Goal: Task Accomplishment & Management: Manage account settings

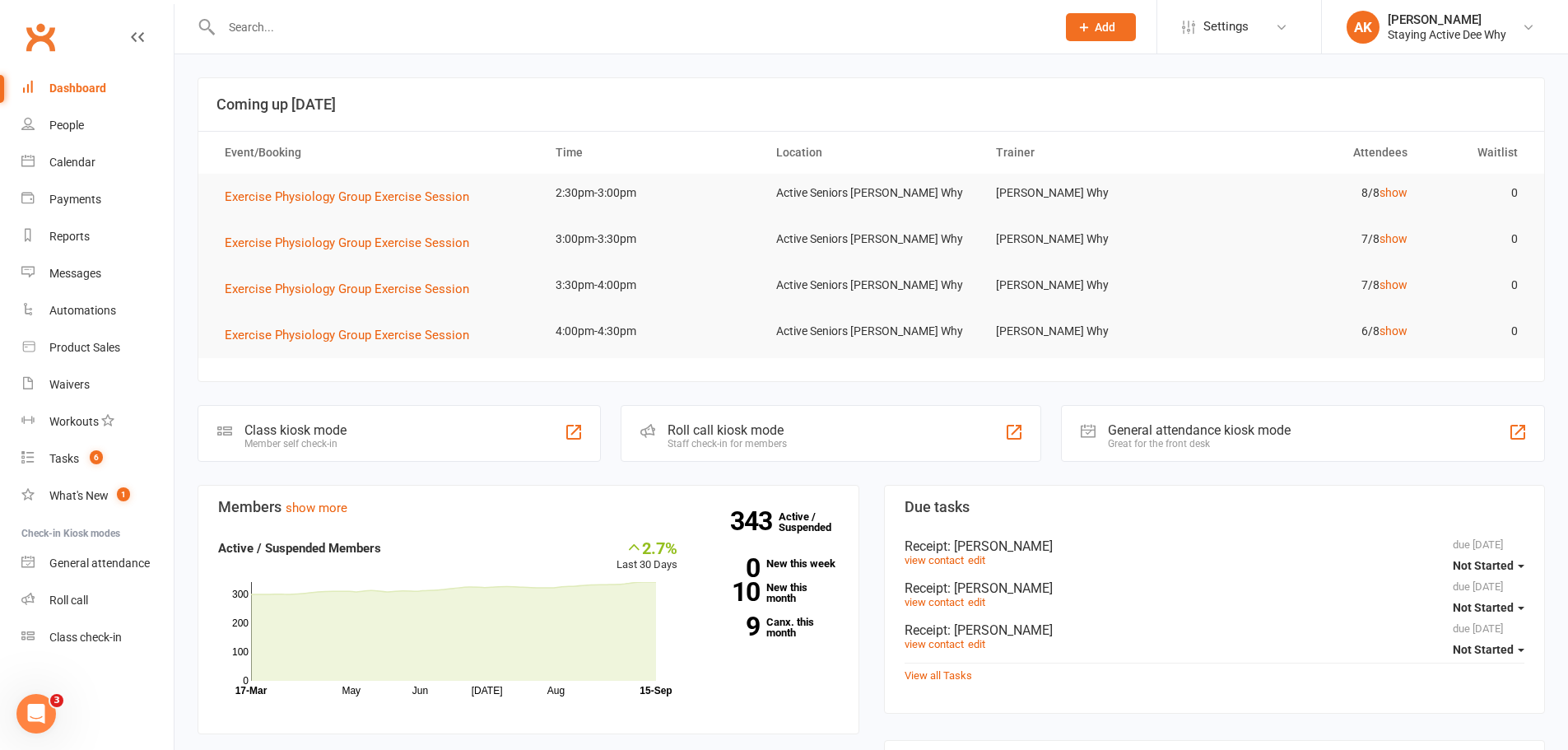
click at [264, 35] on input "text" at bounding box center [630, 26] width 828 height 23
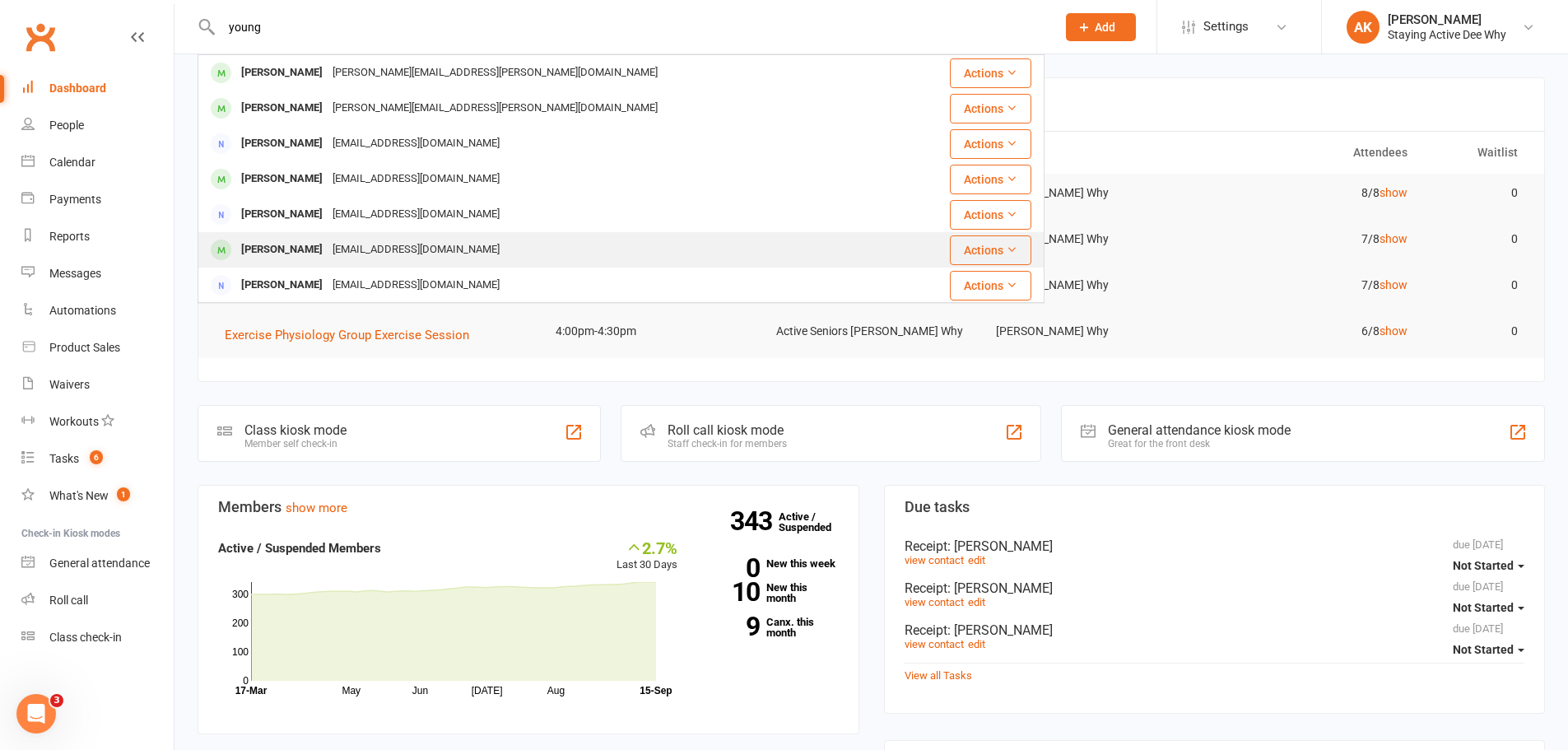
type input "young"
click at [350, 241] on div "[EMAIL_ADDRESS][DOMAIN_NAME]" at bounding box center [416, 250] width 177 height 24
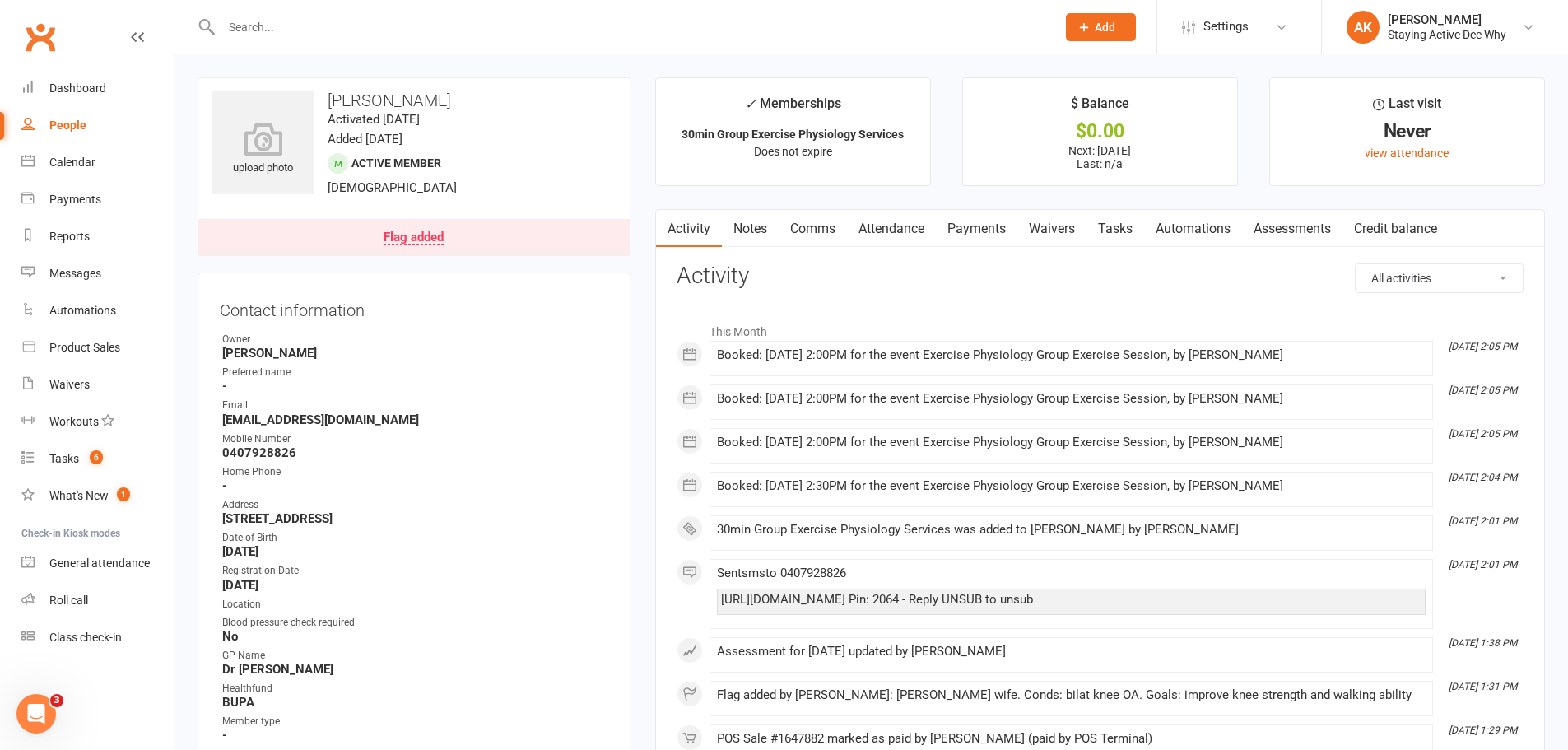
click at [989, 238] on link "Payments" at bounding box center [977, 229] width 81 height 38
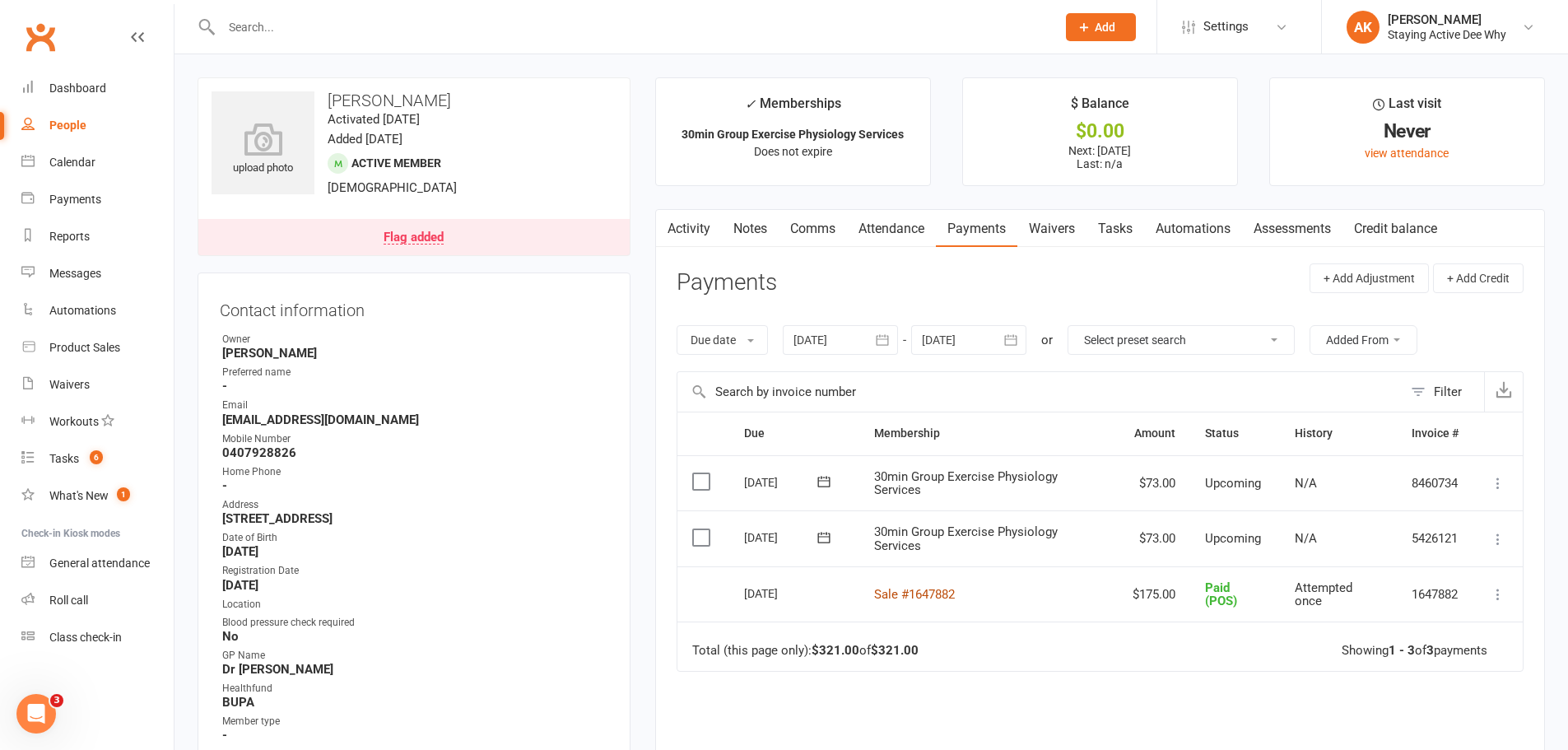
click at [930, 595] on link "Sale #1647882" at bounding box center [914, 594] width 80 height 14
click at [54, 96] on link "Dashboard" at bounding box center [98, 88] width 152 height 37
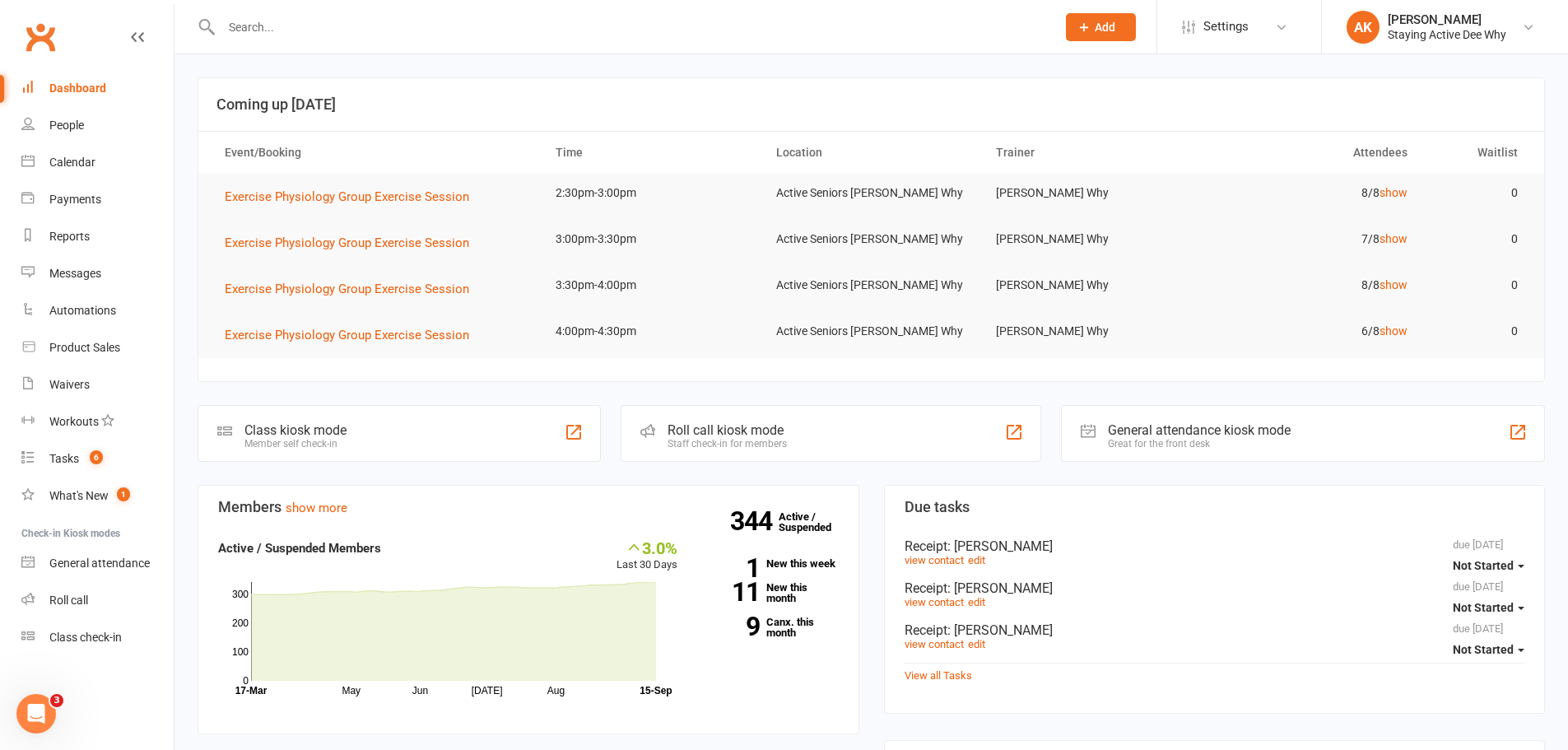
click at [482, 23] on input "text" at bounding box center [630, 26] width 828 height 23
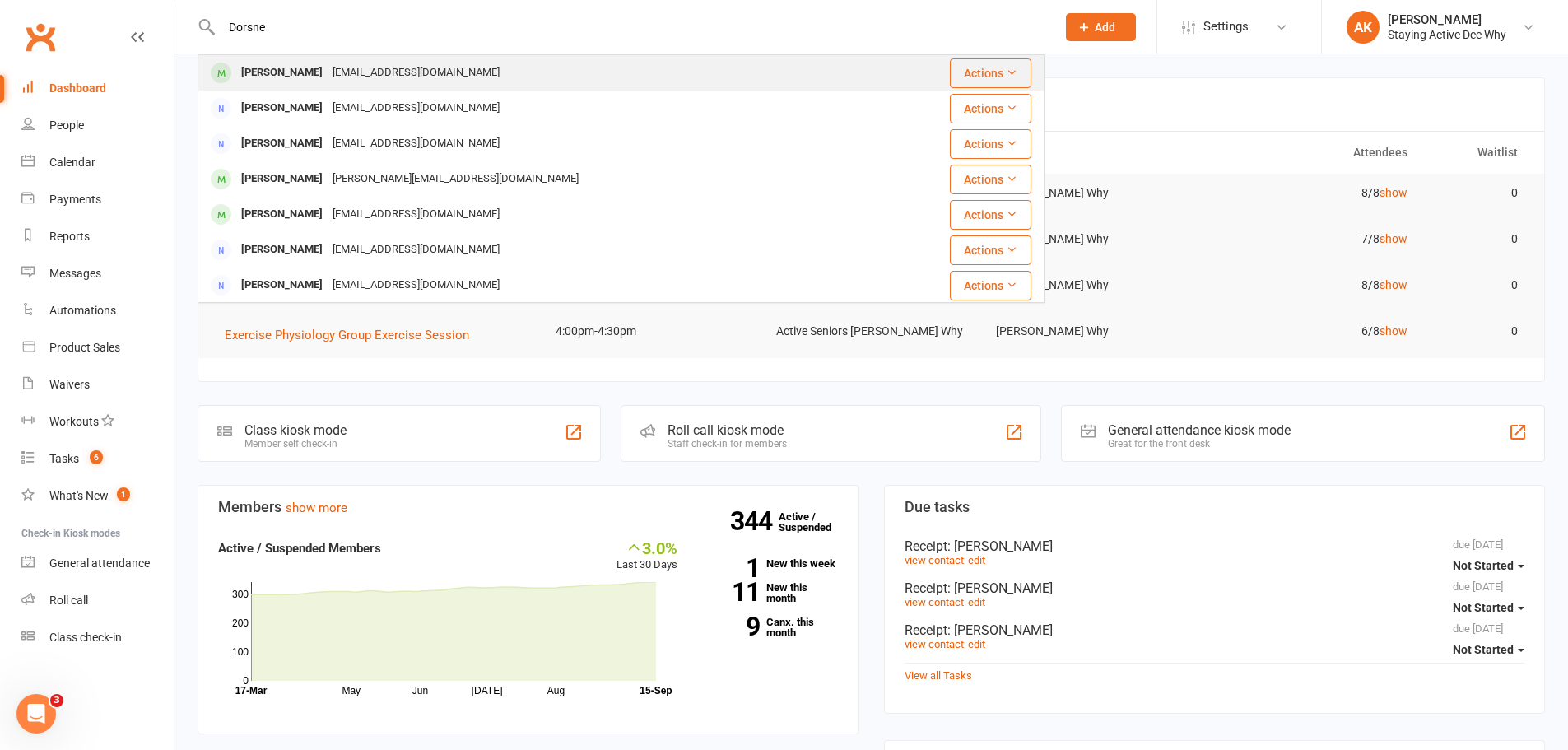
type input "Dorsne"
click at [465, 62] on div "Jan Dorsen jdorsen@outlook.com.au" at bounding box center [550, 72] width 703 height 33
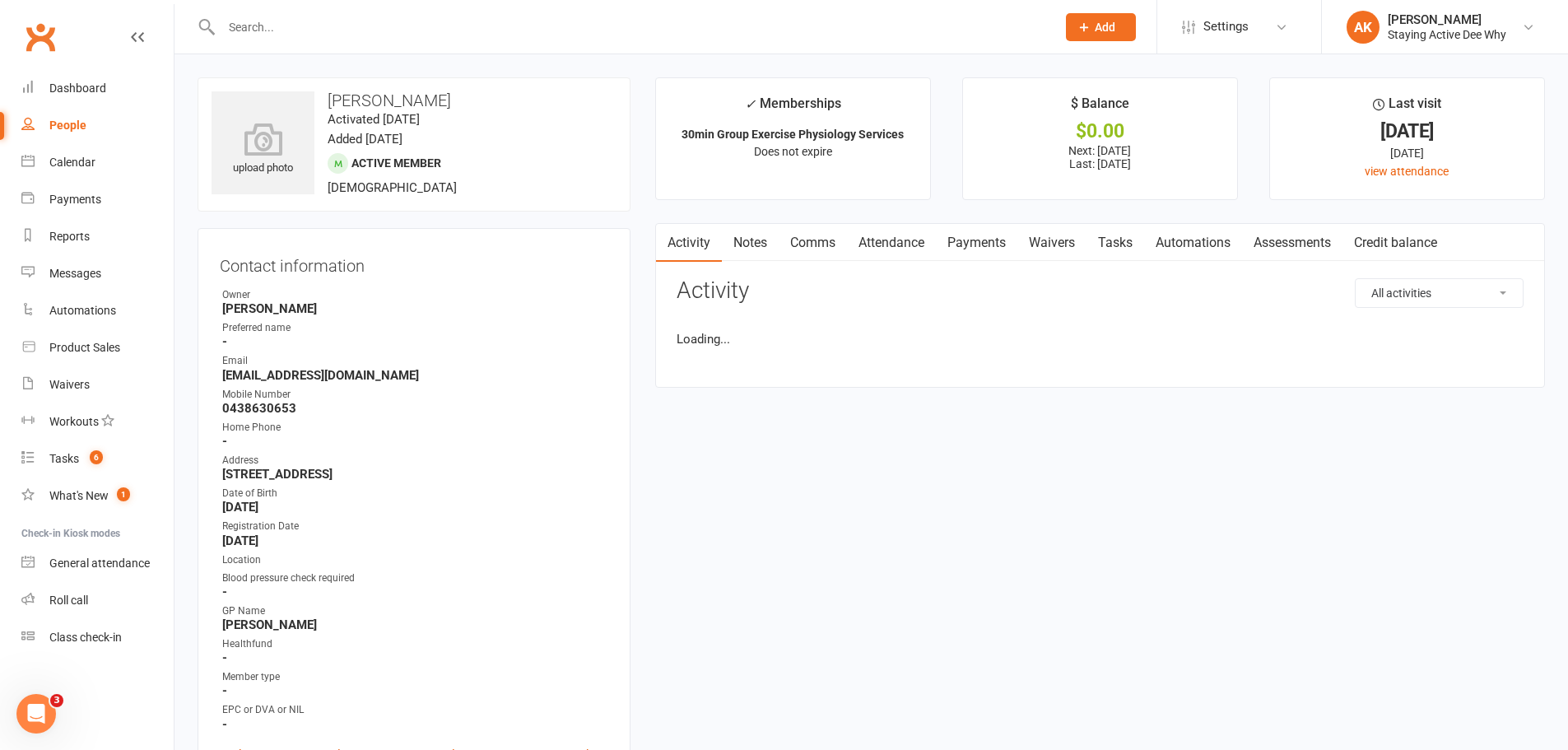
click at [1307, 237] on link "Assessments" at bounding box center [1292, 243] width 100 height 38
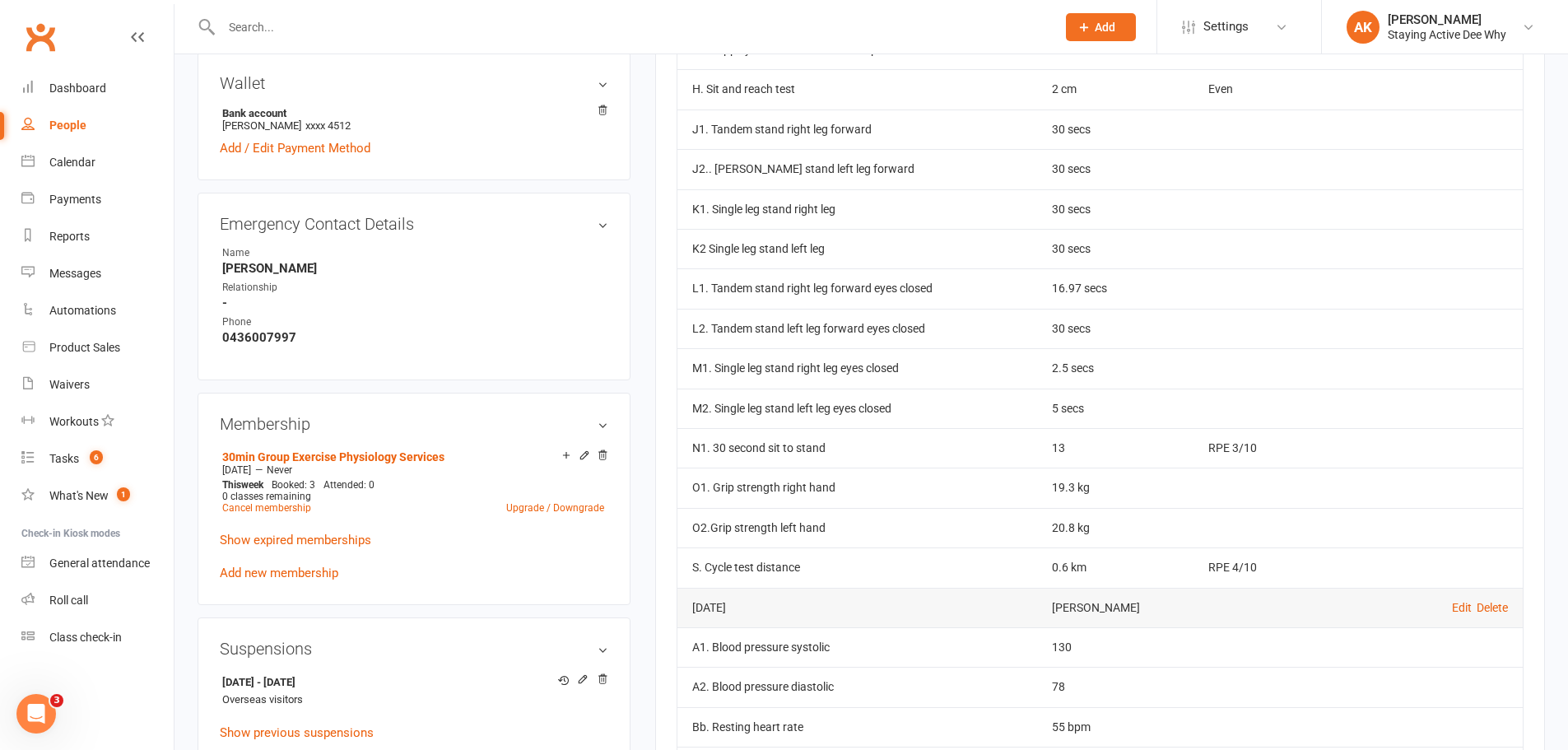
scroll to position [741, 0]
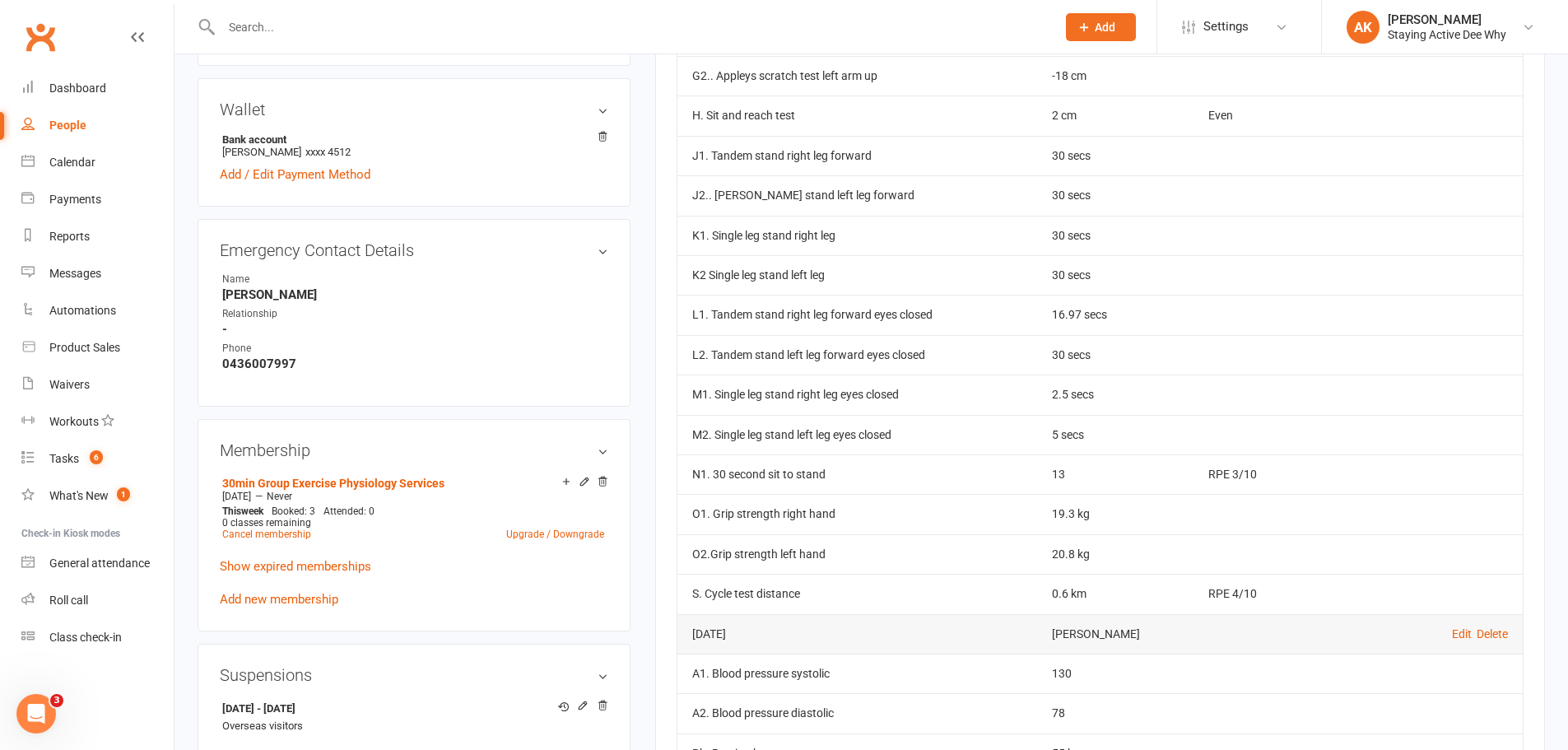
click at [1456, 300] on td at bounding box center [1358, 315] width 329 height 40
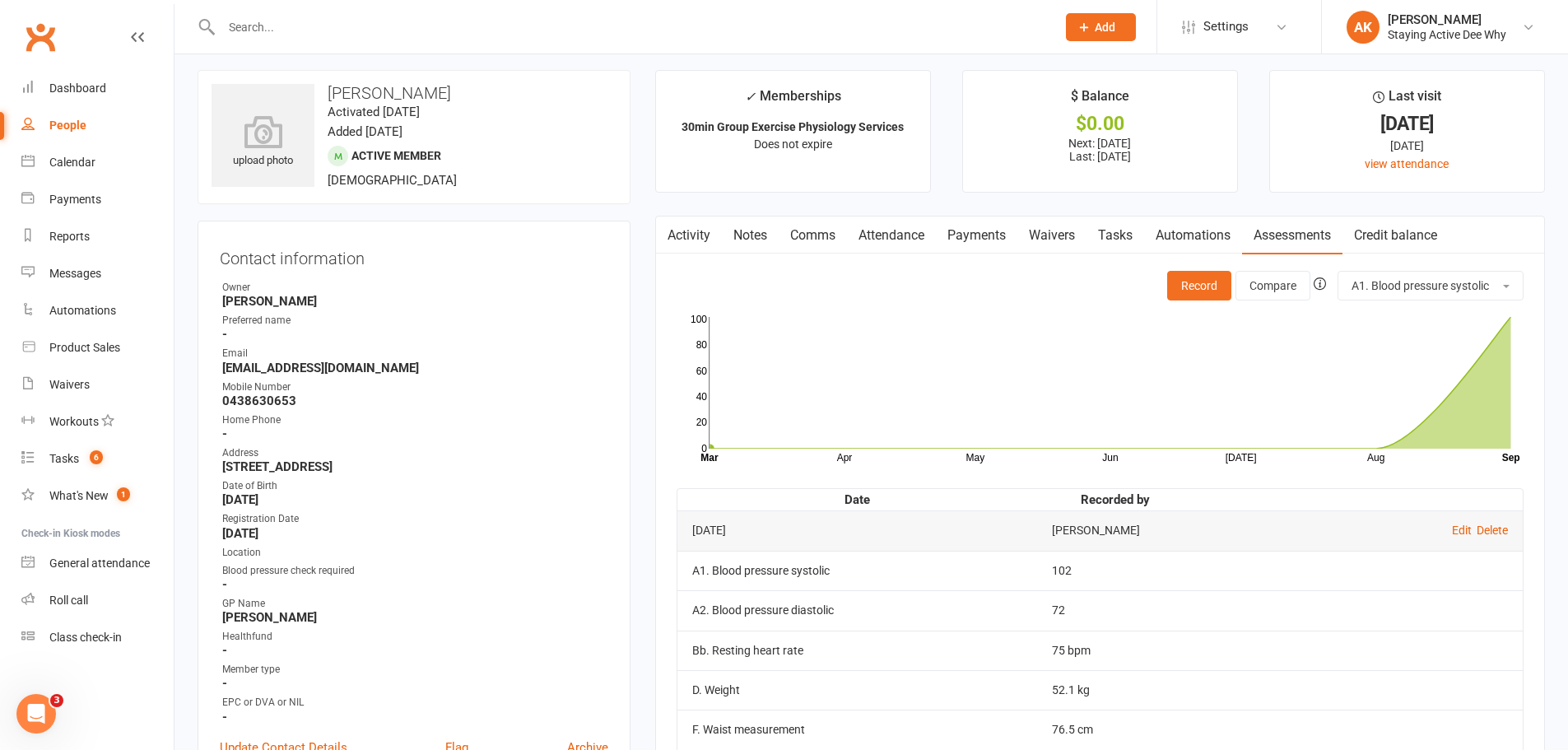
scroll to position [0, 0]
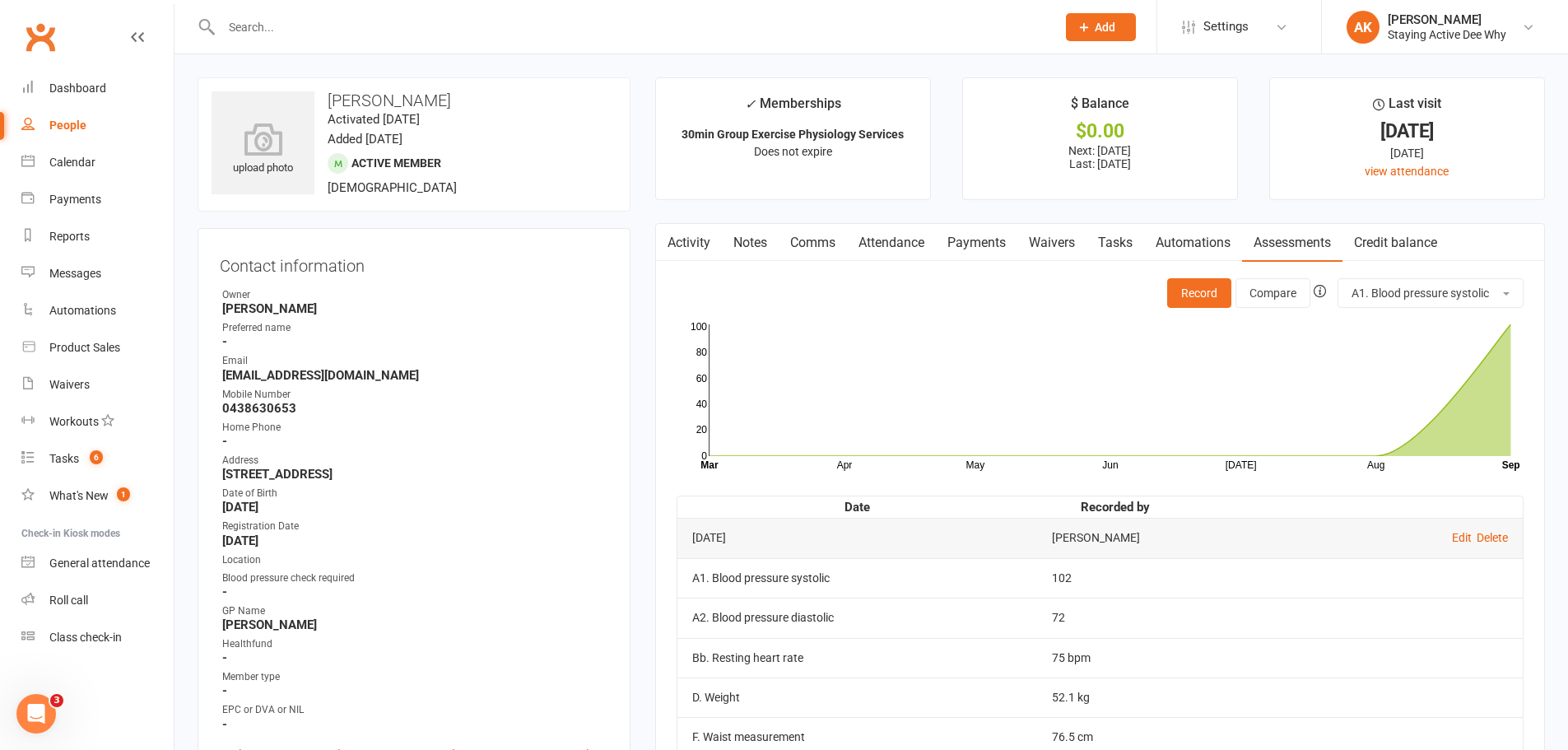
click at [822, 233] on link "Comms" at bounding box center [813, 243] width 69 height 38
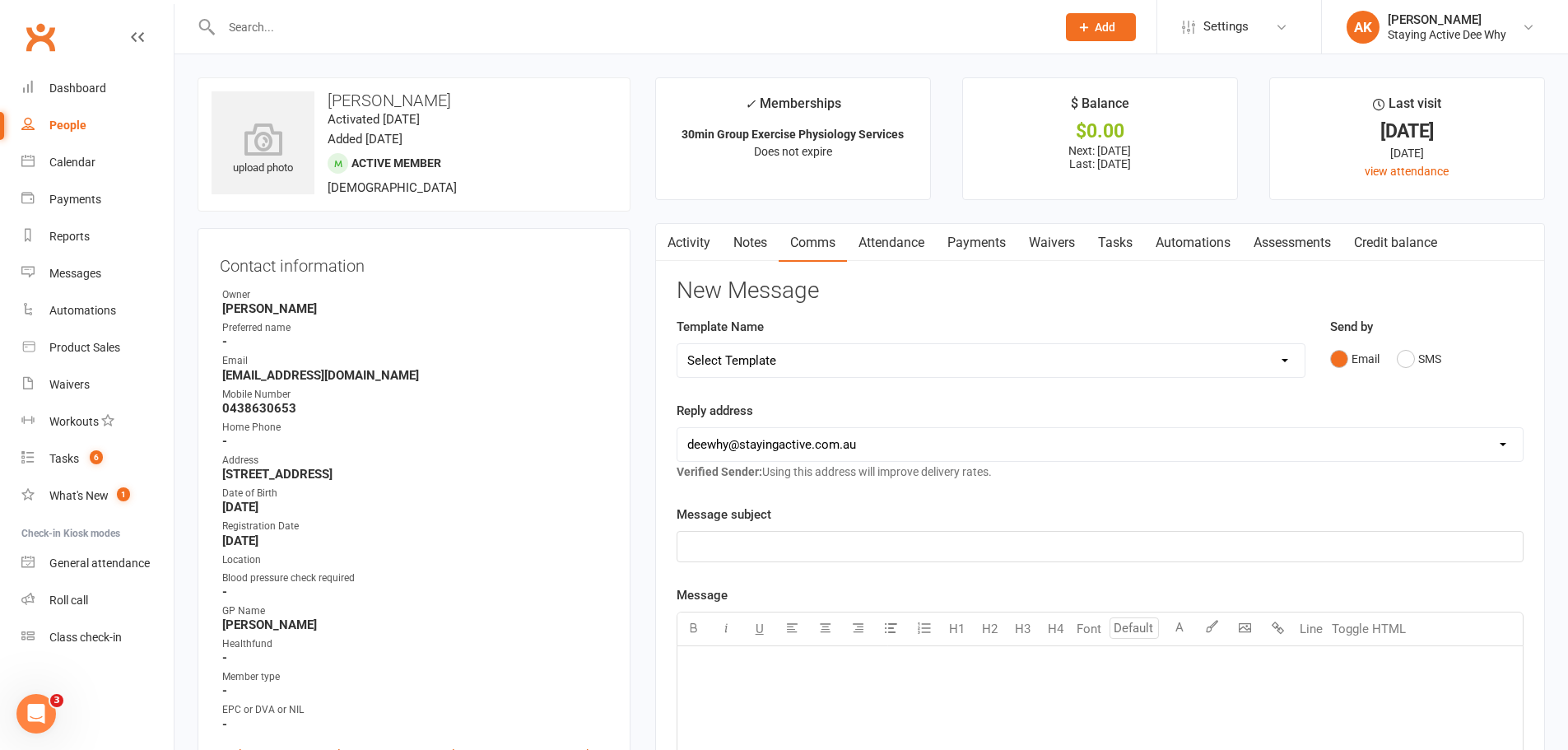
click at [687, 224] on link "Activity" at bounding box center [689, 243] width 66 height 38
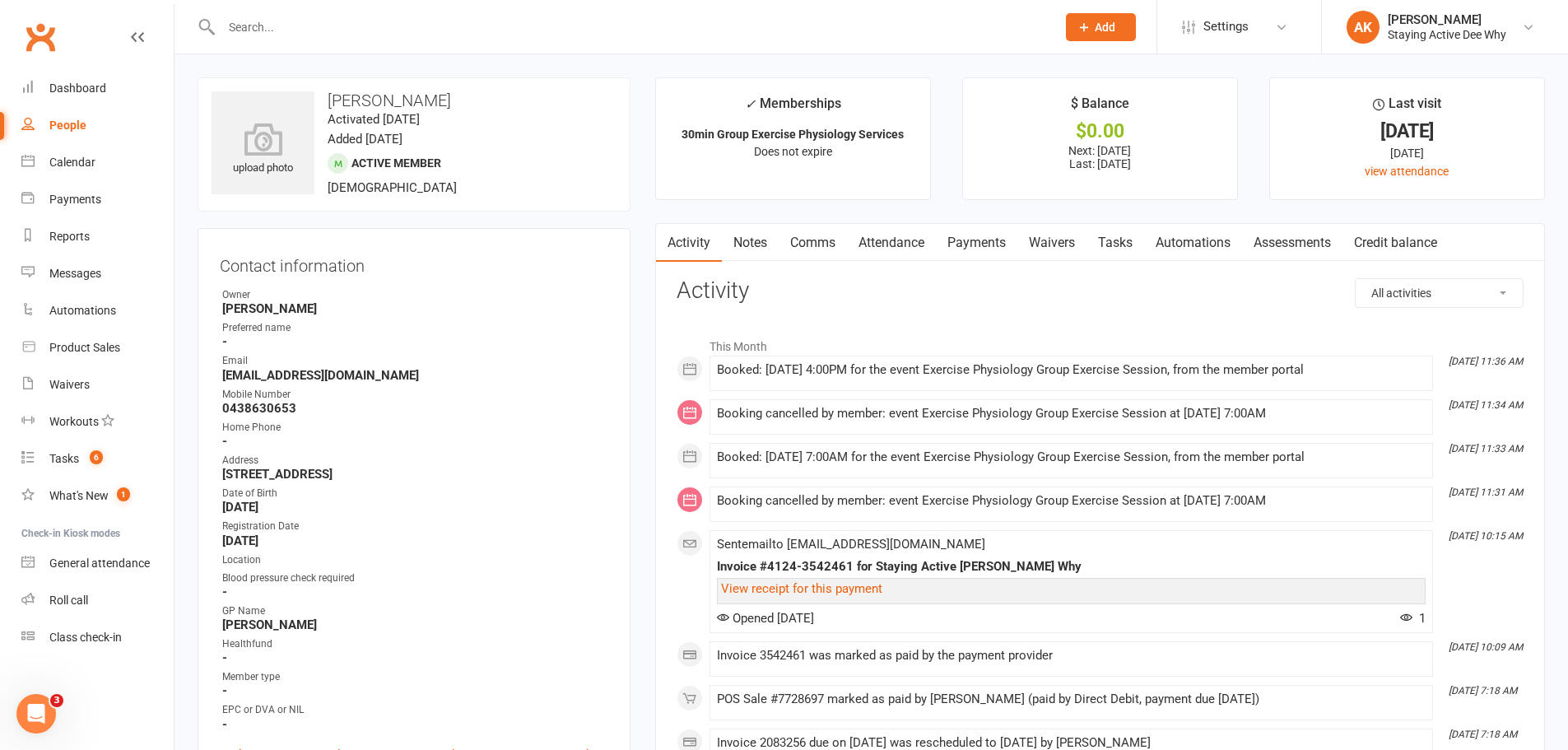
click at [1041, 245] on link "Waivers" at bounding box center [1052, 243] width 69 height 38
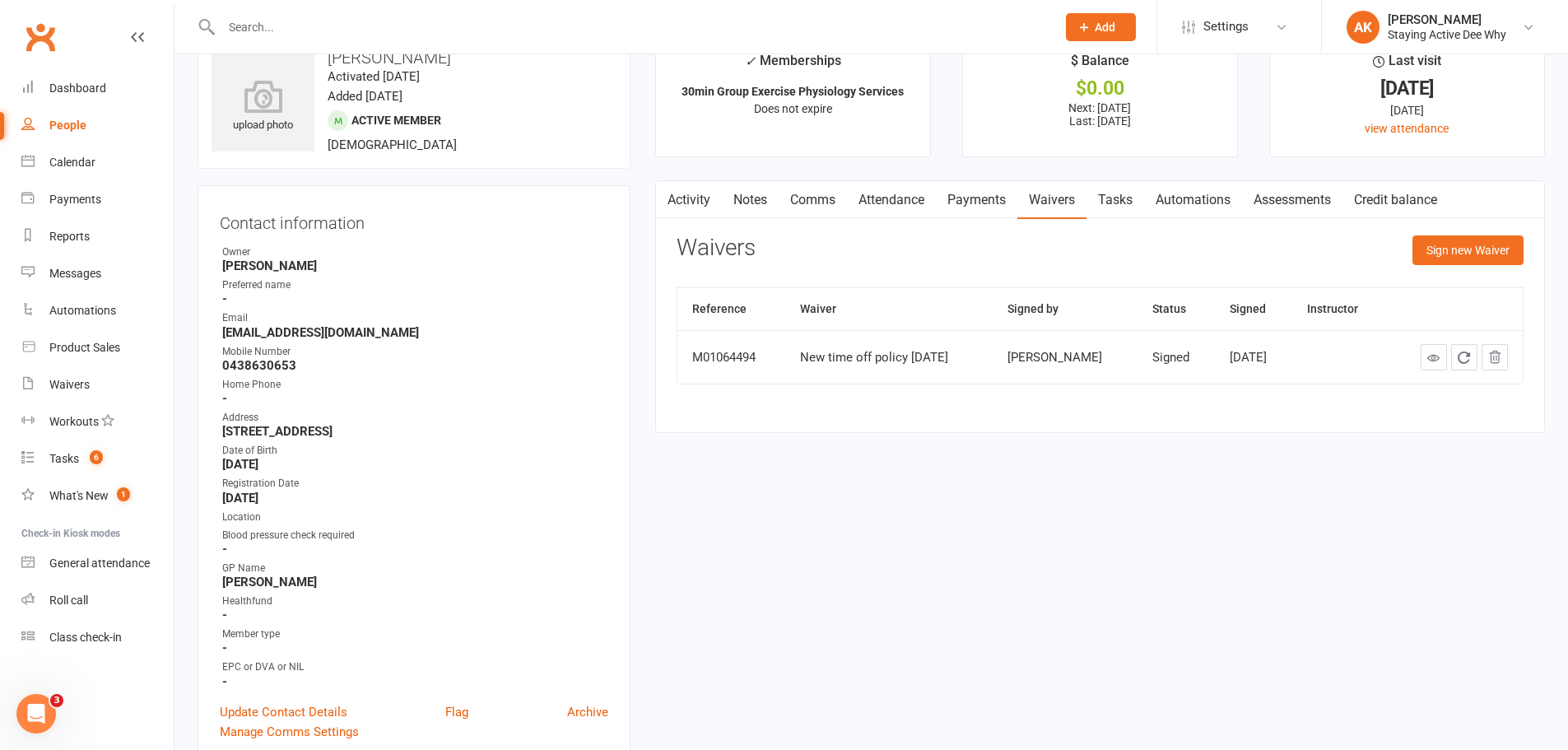
scroll to position [82, 0]
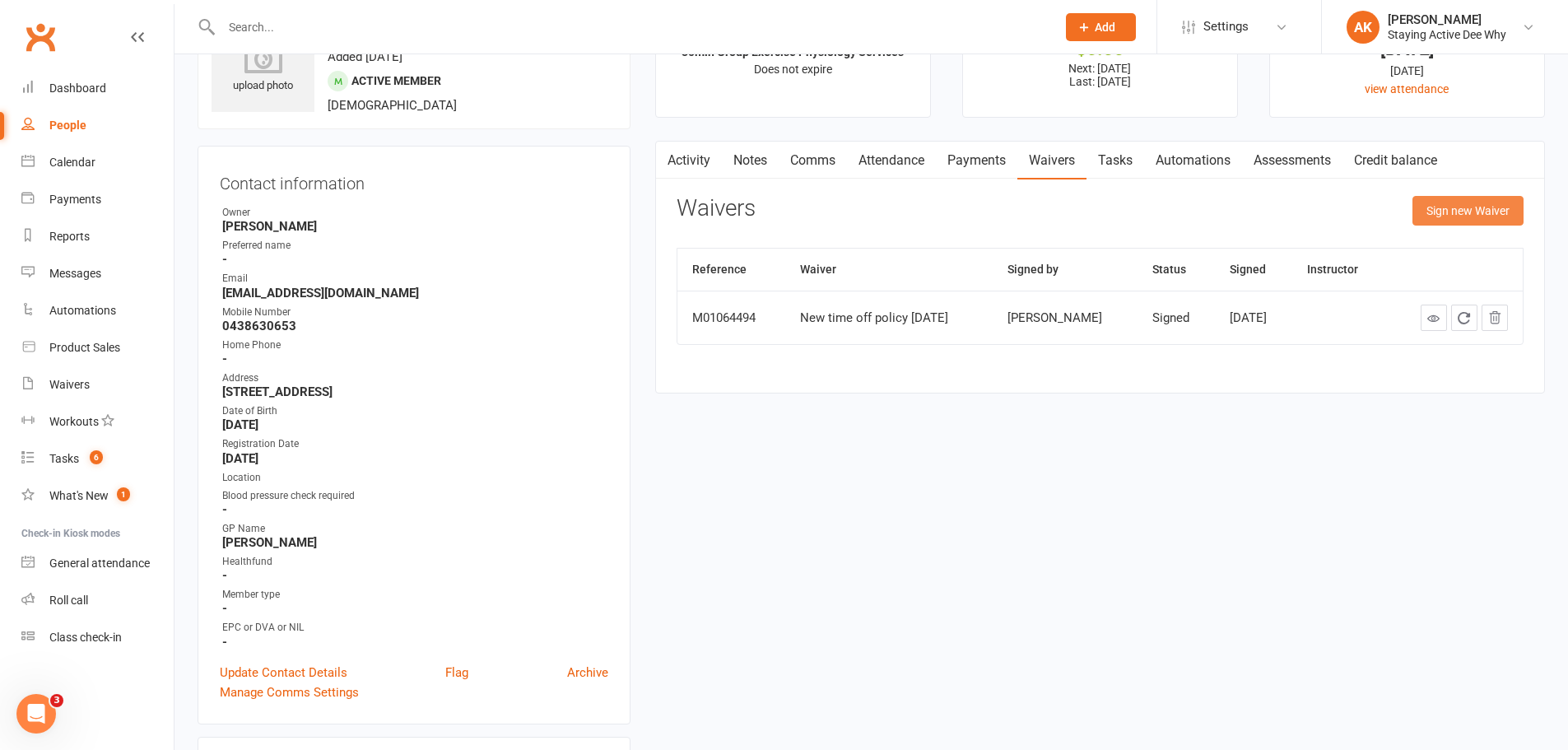
click at [1443, 214] on button "Sign new Waiver" at bounding box center [1468, 211] width 111 height 30
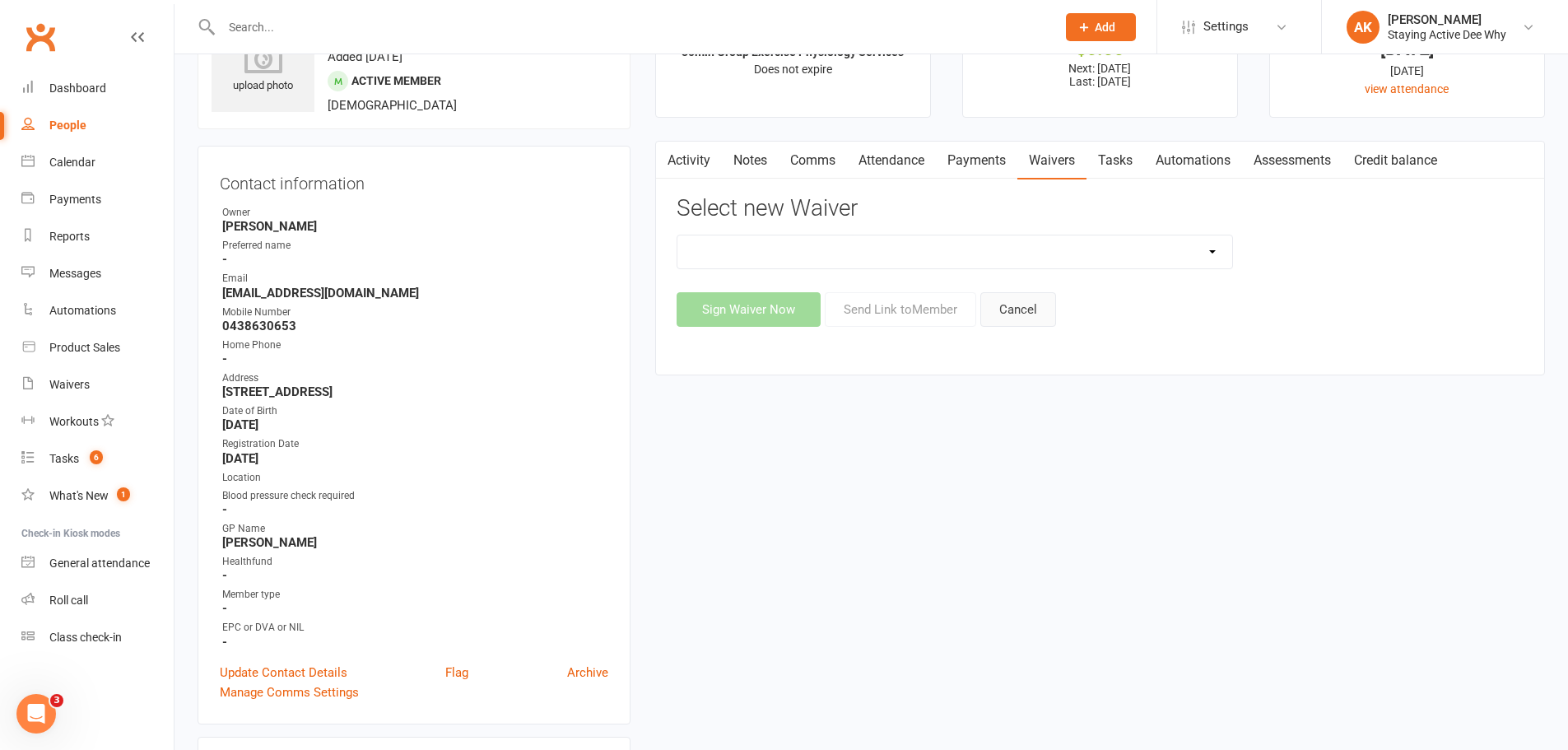
click at [1040, 303] on button "Cancel" at bounding box center [1018, 309] width 76 height 34
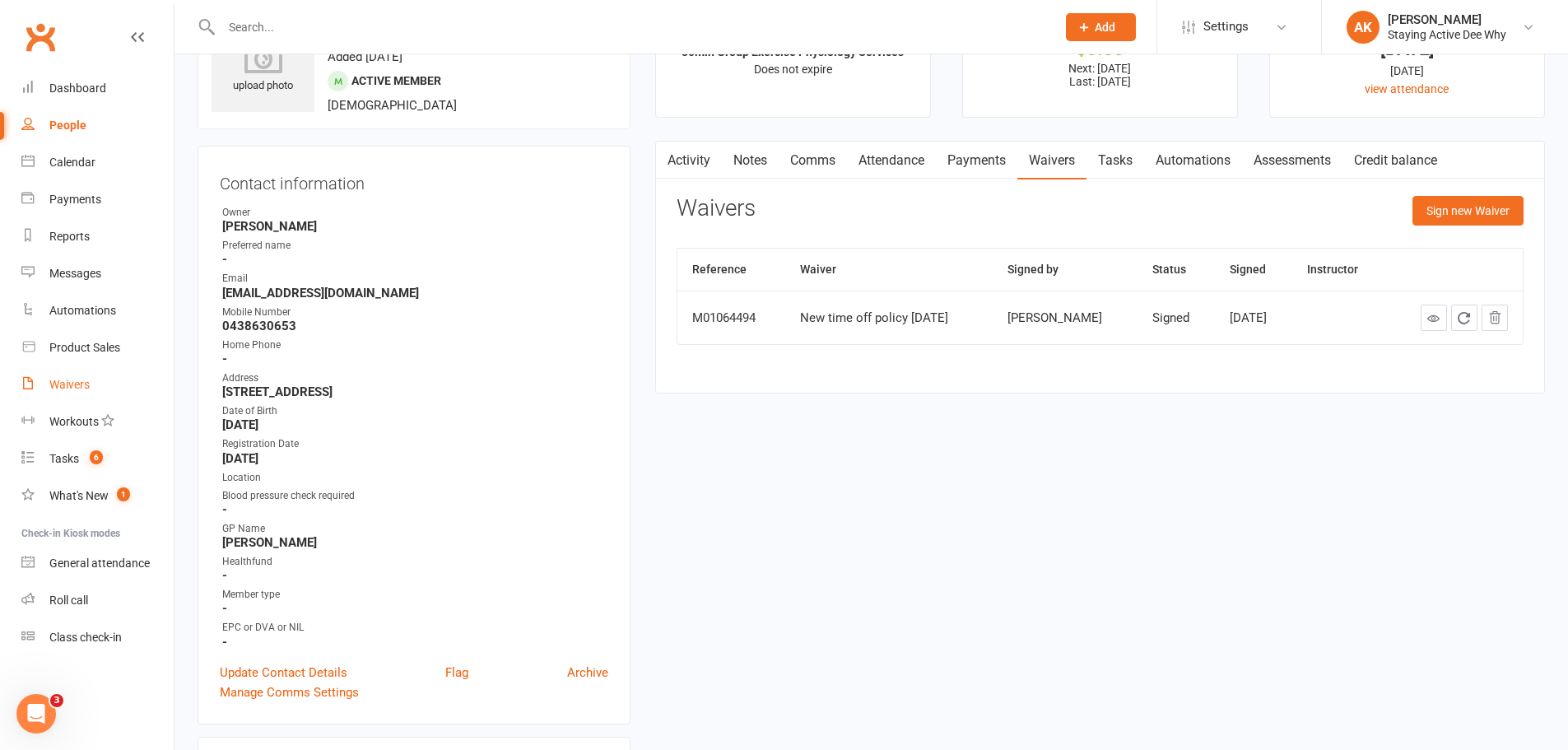
click at [67, 377] on link "Waivers" at bounding box center [98, 384] width 152 height 37
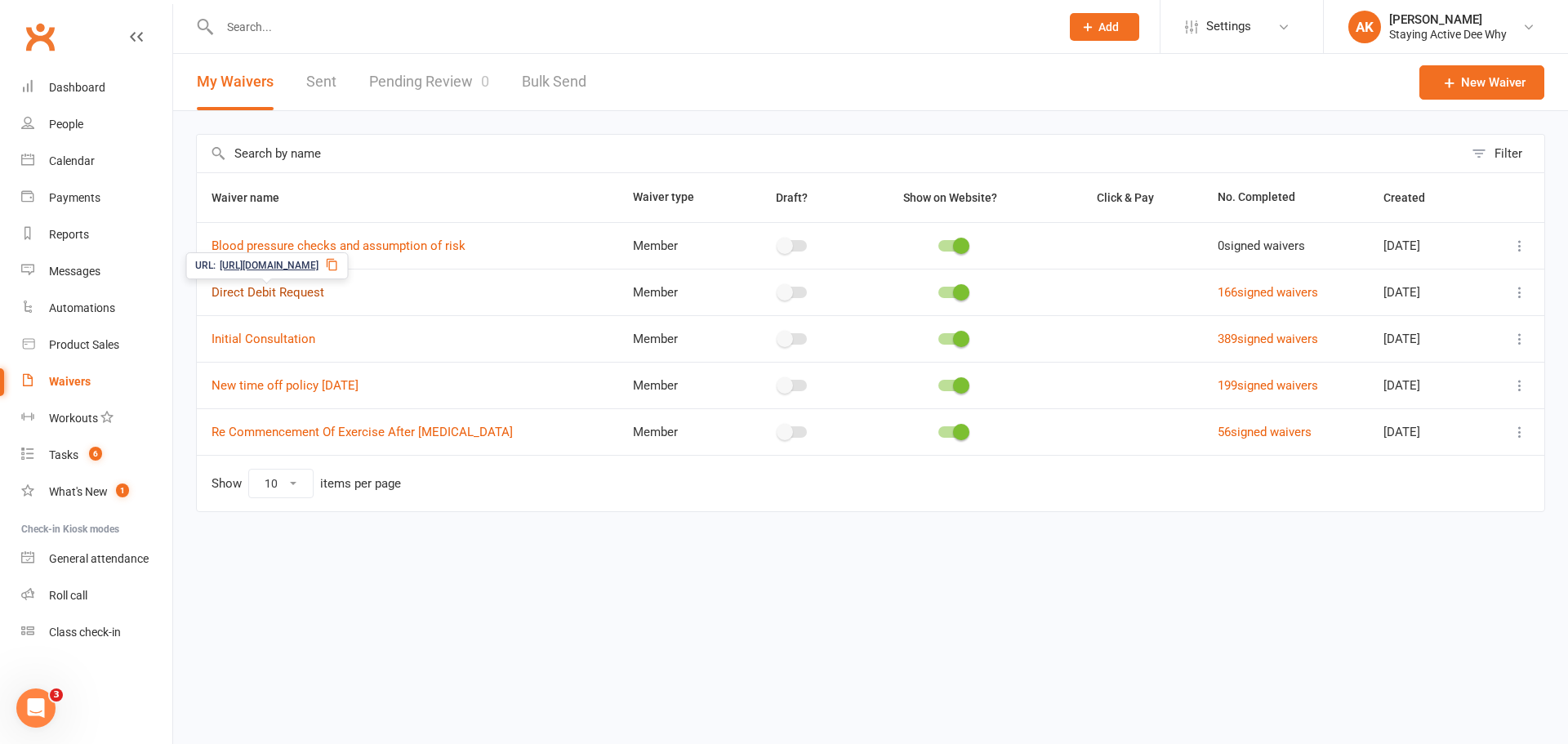
click at [275, 294] on link "Direct Debit Request" at bounding box center [268, 293] width 113 height 14
click at [284, 267] on span "https://app.clubworx.com/s/7LoCx6" at bounding box center [269, 266] width 99 height 15
click at [73, 86] on div "Dashboard" at bounding box center [77, 87] width 57 height 13
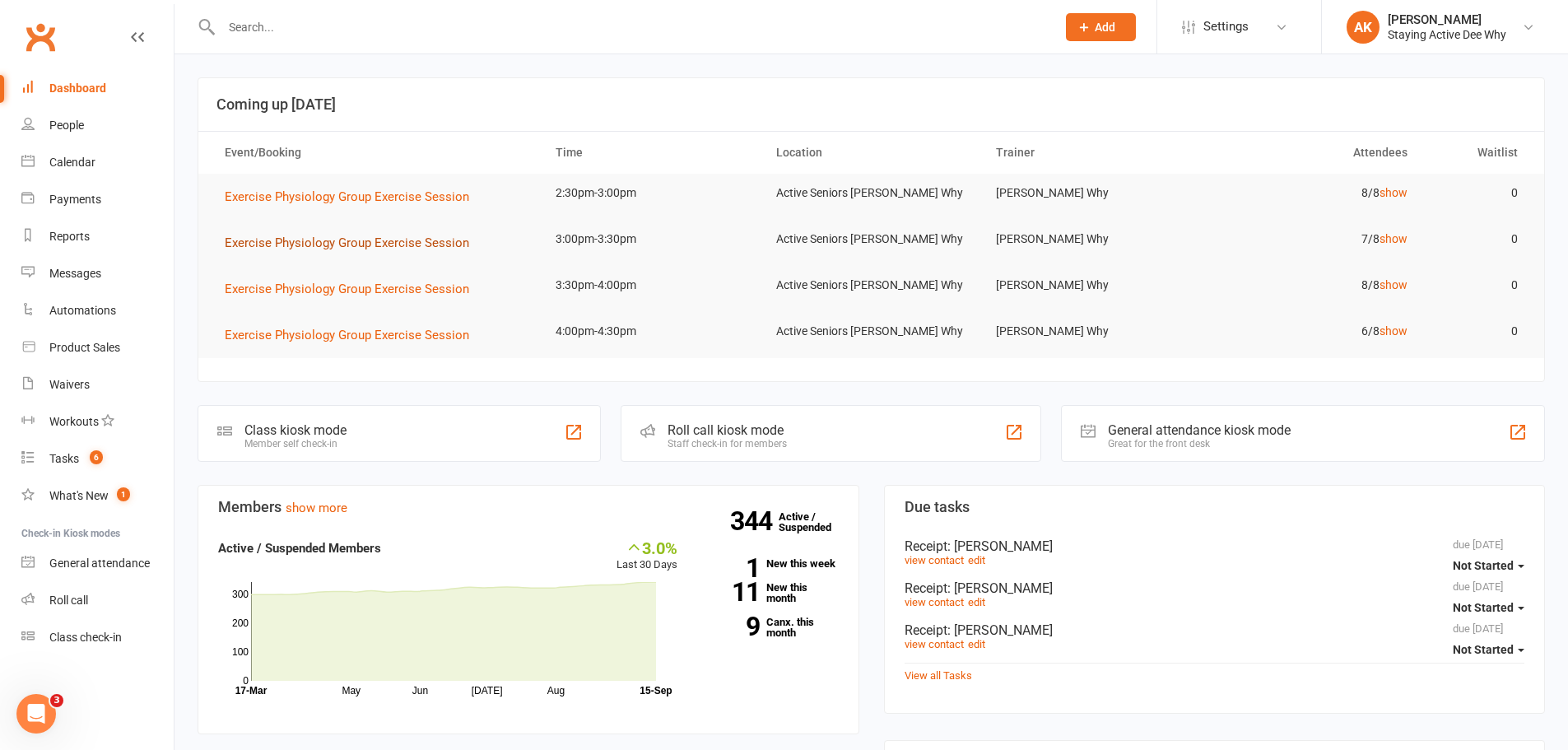
click at [363, 242] on span "Exercise Physiology Group Exercise Session" at bounding box center [347, 242] width 244 height 14
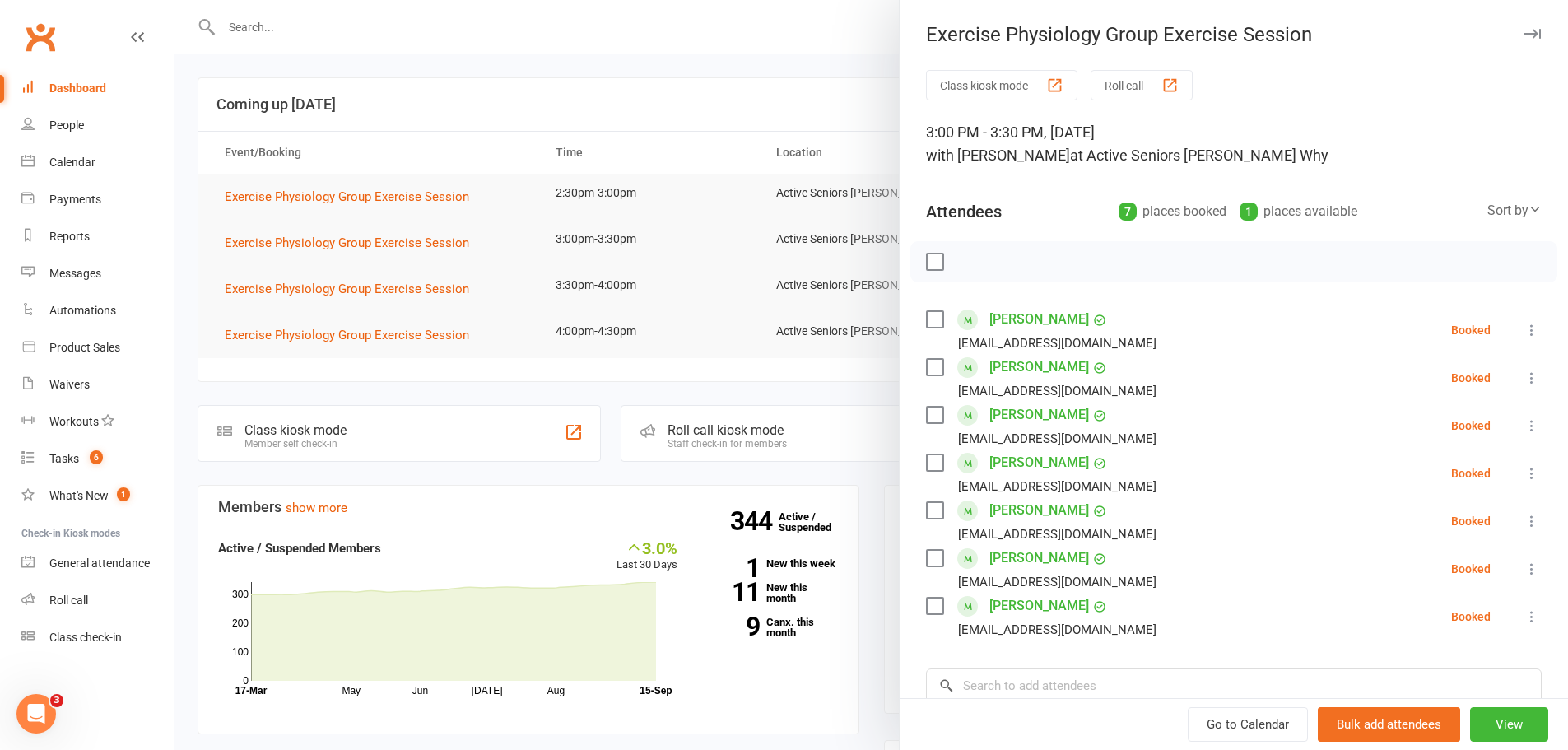
click at [1027, 409] on link "[PERSON_NAME]" at bounding box center [1039, 414] width 99 height 26
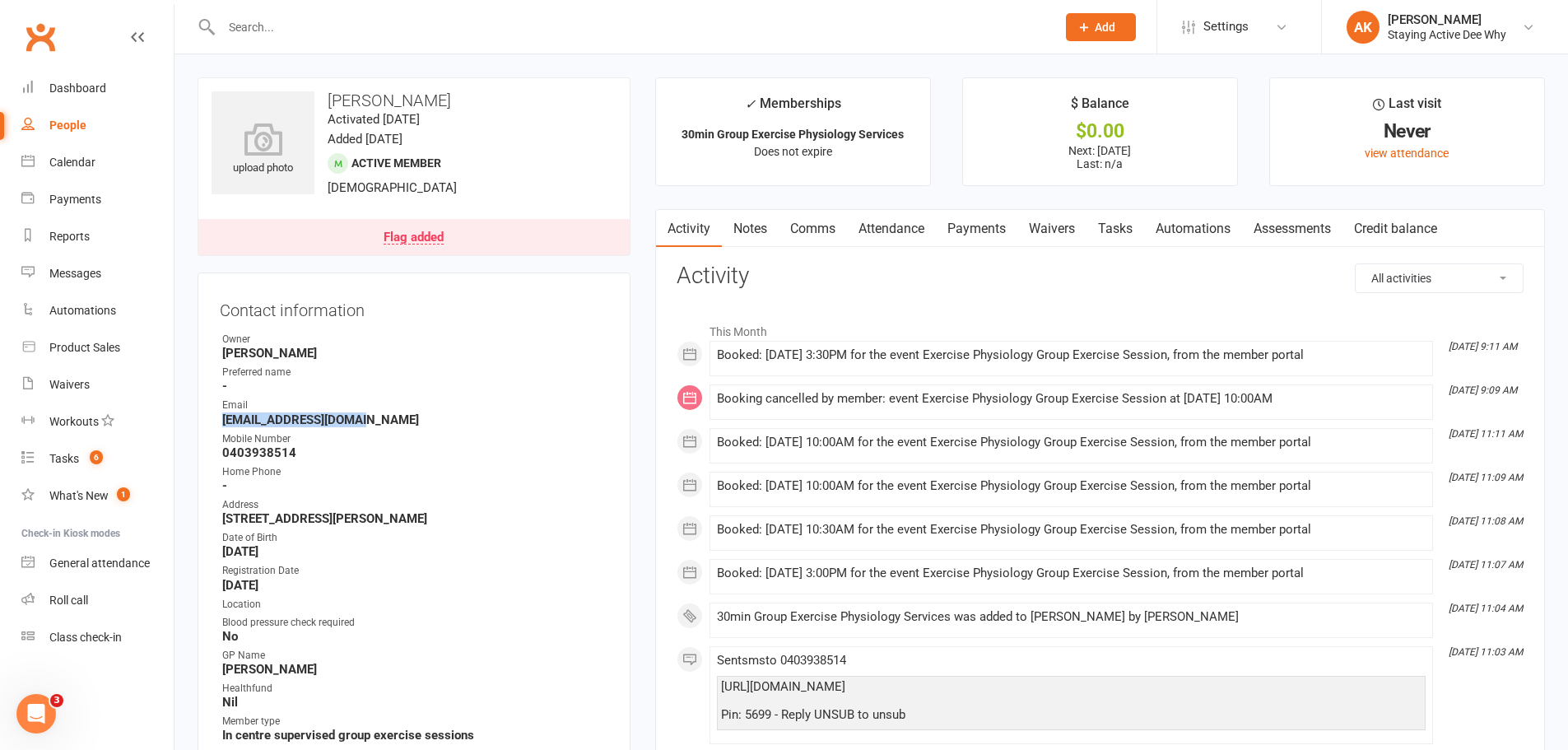
drag, startPoint x: 362, startPoint y: 416, endPoint x: 219, endPoint y: 418, distance: 143.0
click at [219, 418] on div "Contact information Owner Carla Riccobon Preferred name - Email margiemaas@iclo…" at bounding box center [413, 562] width 433 height 579
drag, startPoint x: 492, startPoint y: 9, endPoint x: 491, endPoint y: 18, distance: 9.1
click at [492, 11] on div at bounding box center [620, 26] width 847 height 53
click at [491, 20] on input "text" at bounding box center [630, 26] width 828 height 23
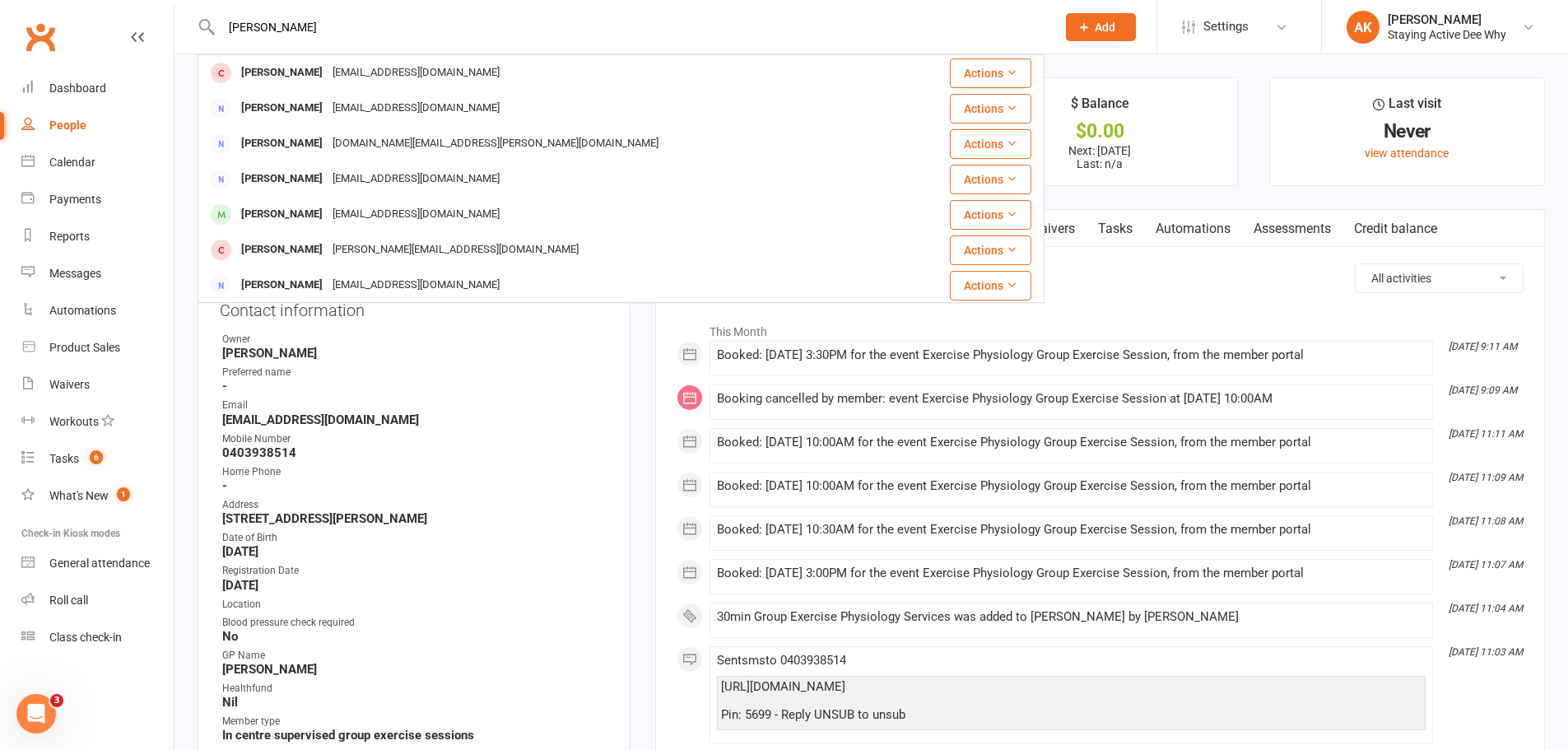
type input "Clark david"
click at [494, 75] on div "David Clark dclark2@bigpond.net.au" at bounding box center [550, 72] width 703 height 33
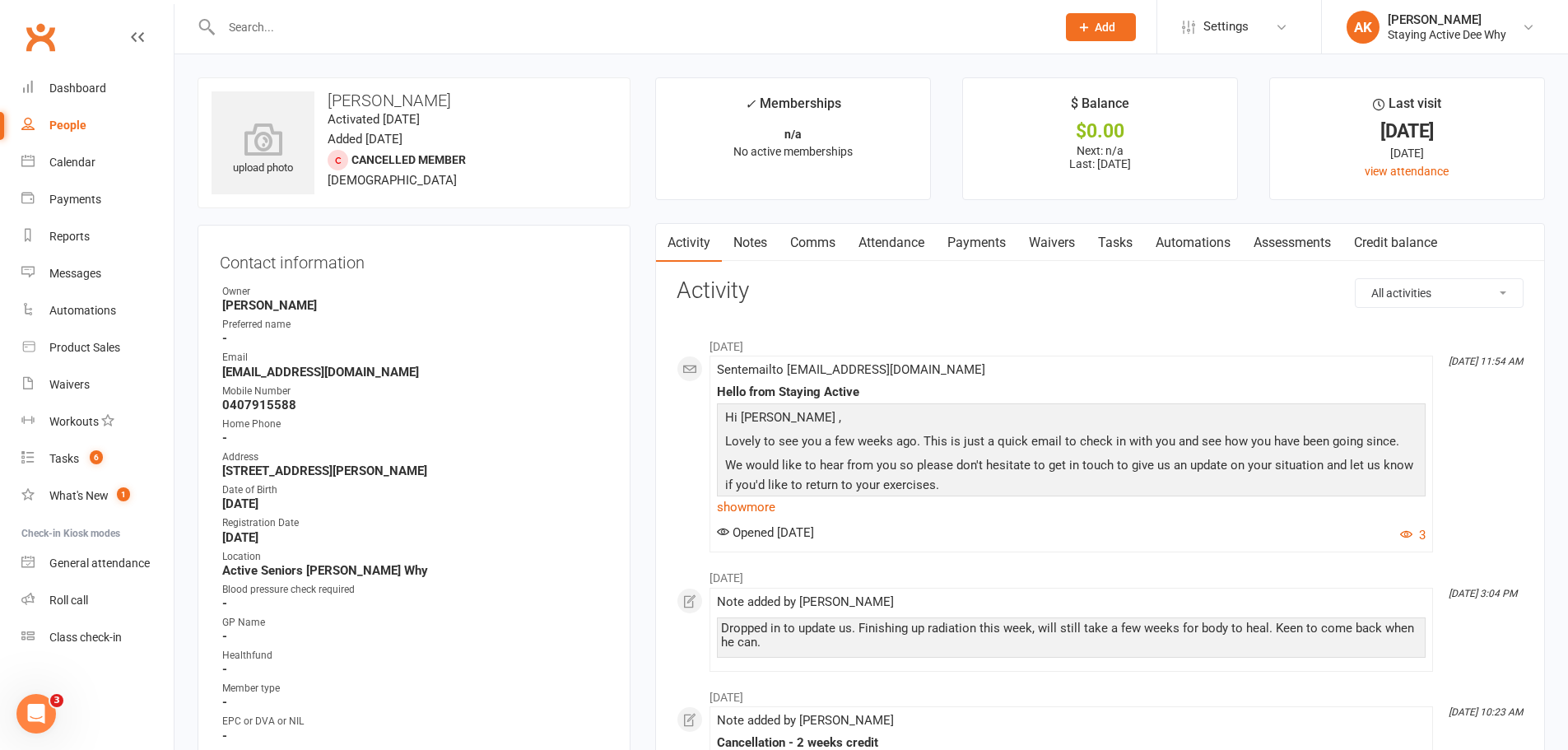
click at [751, 238] on link "Notes" at bounding box center [750, 243] width 57 height 38
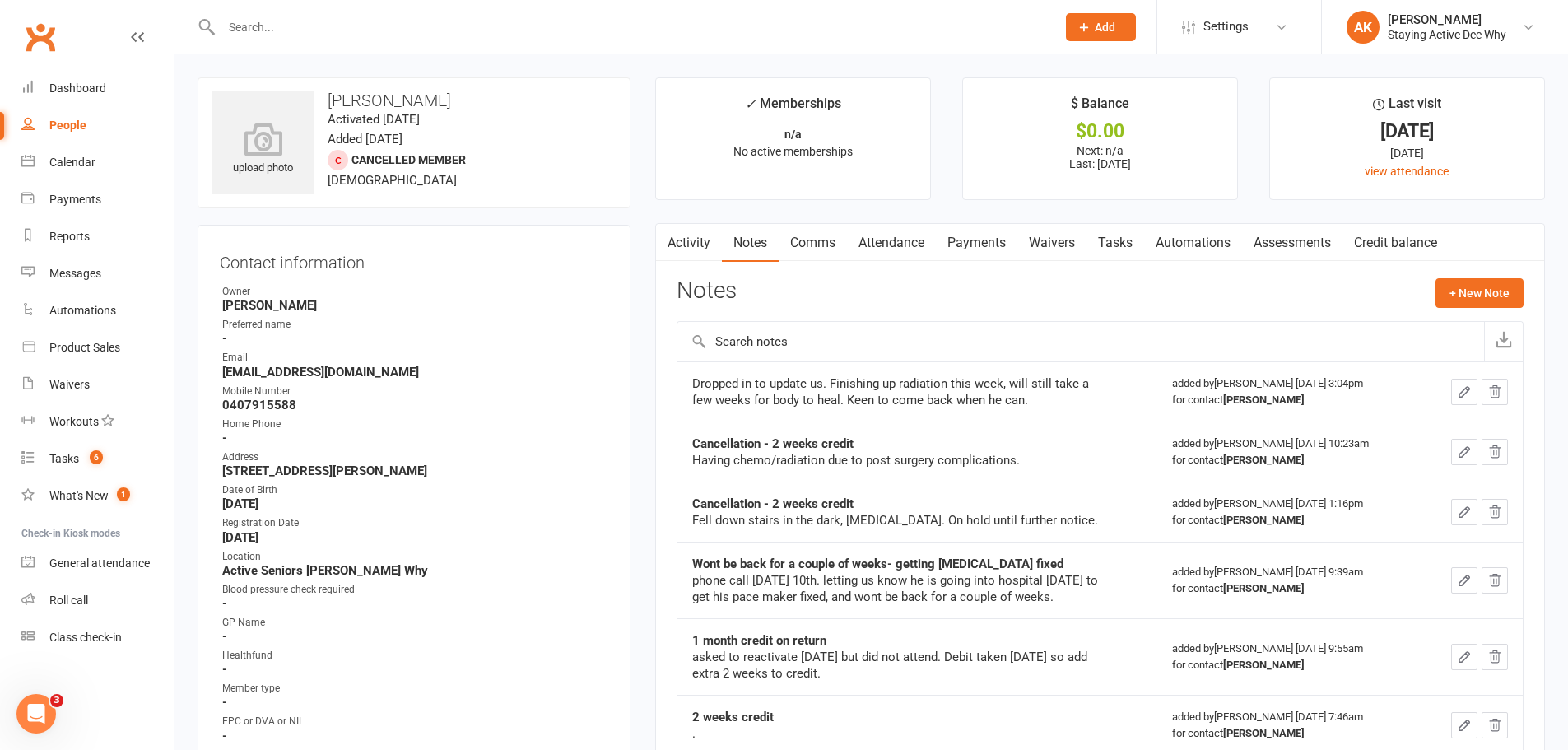
click at [451, 16] on input "text" at bounding box center [630, 26] width 828 height 23
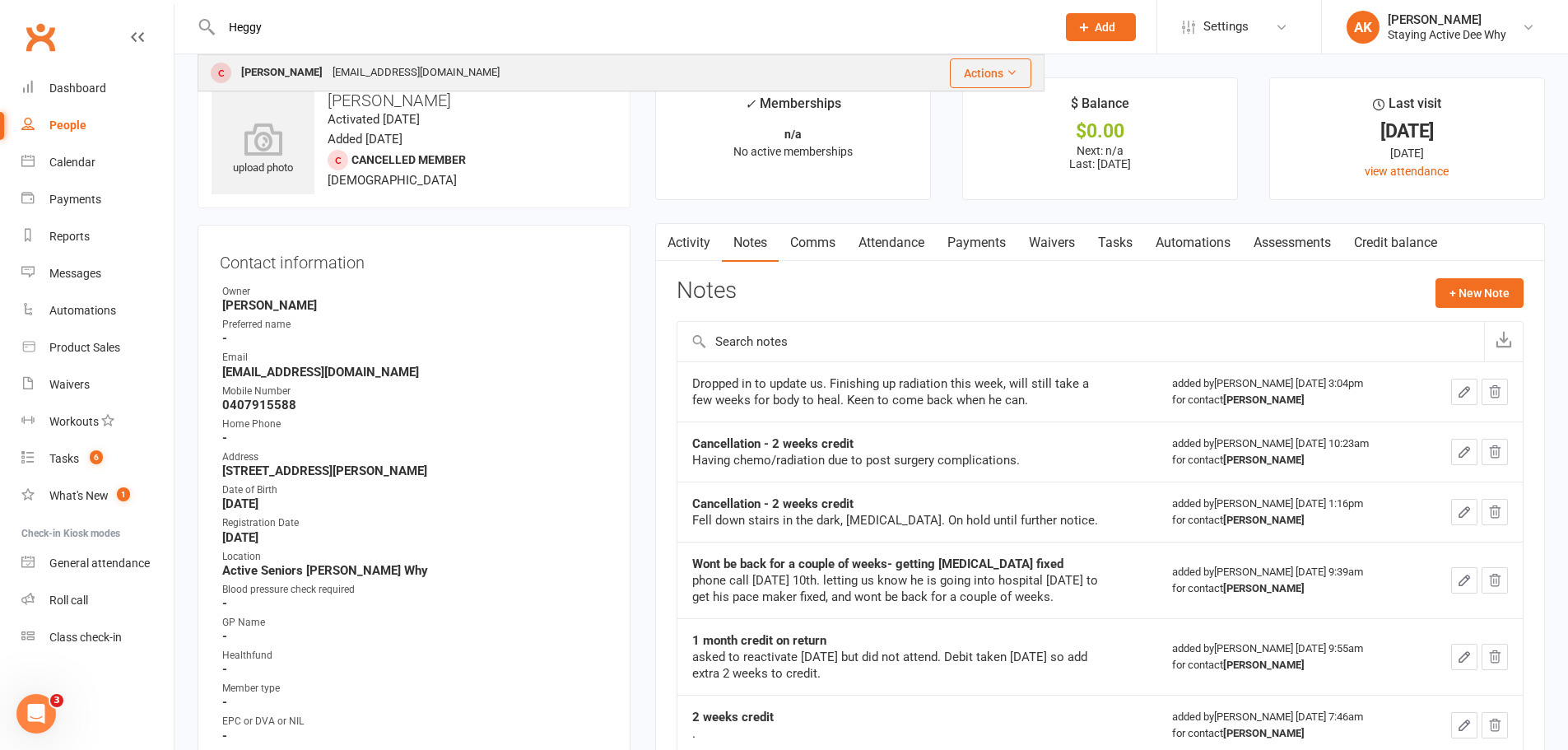
type input "Heggy"
click at [453, 57] on div "Rosalind Heggyessy rozlacih@bigpond.net.au" at bounding box center [523, 72] width 647 height 33
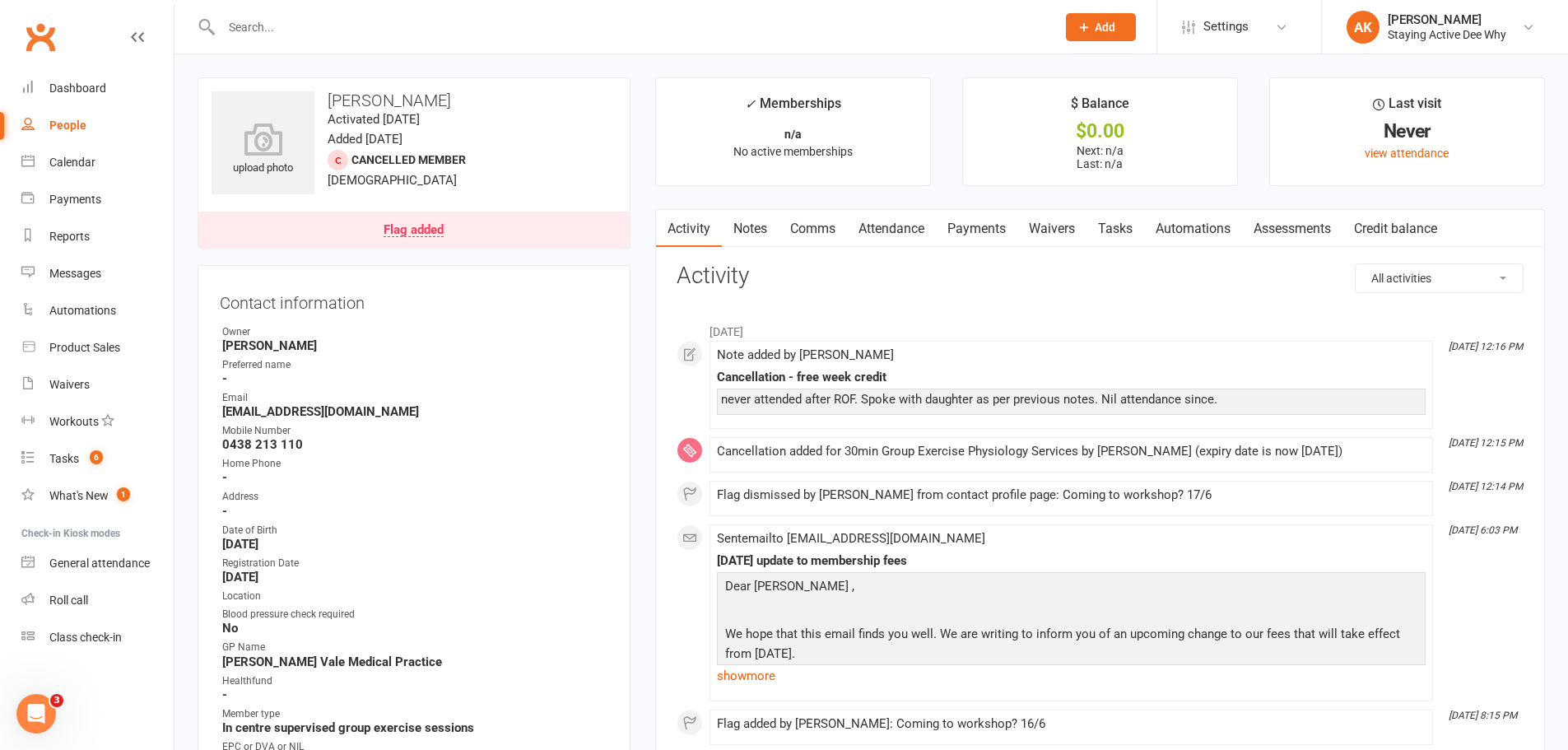
click at [762, 243] on link "Notes" at bounding box center [750, 229] width 57 height 38
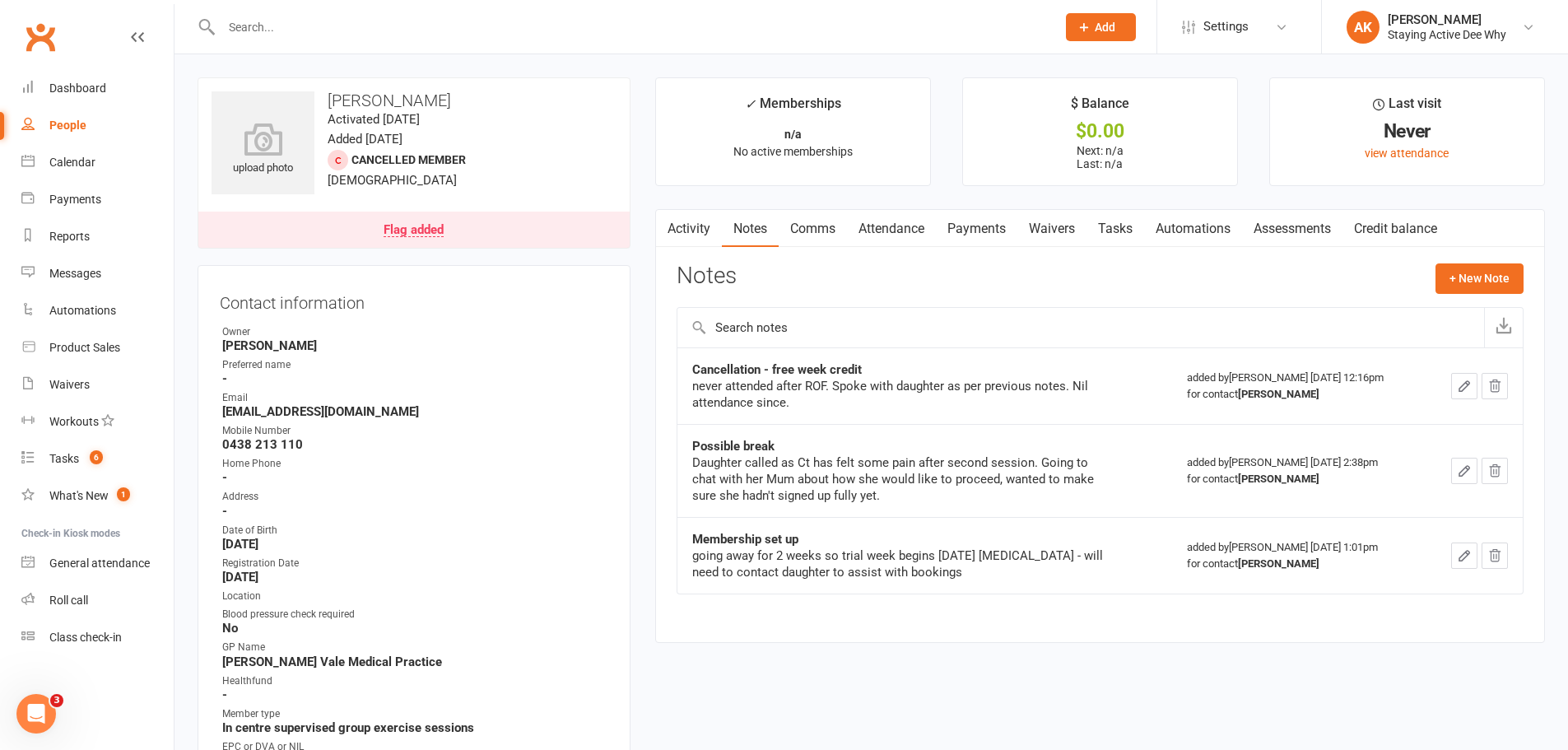
click at [1290, 225] on link "Assessments" at bounding box center [1292, 229] width 100 height 38
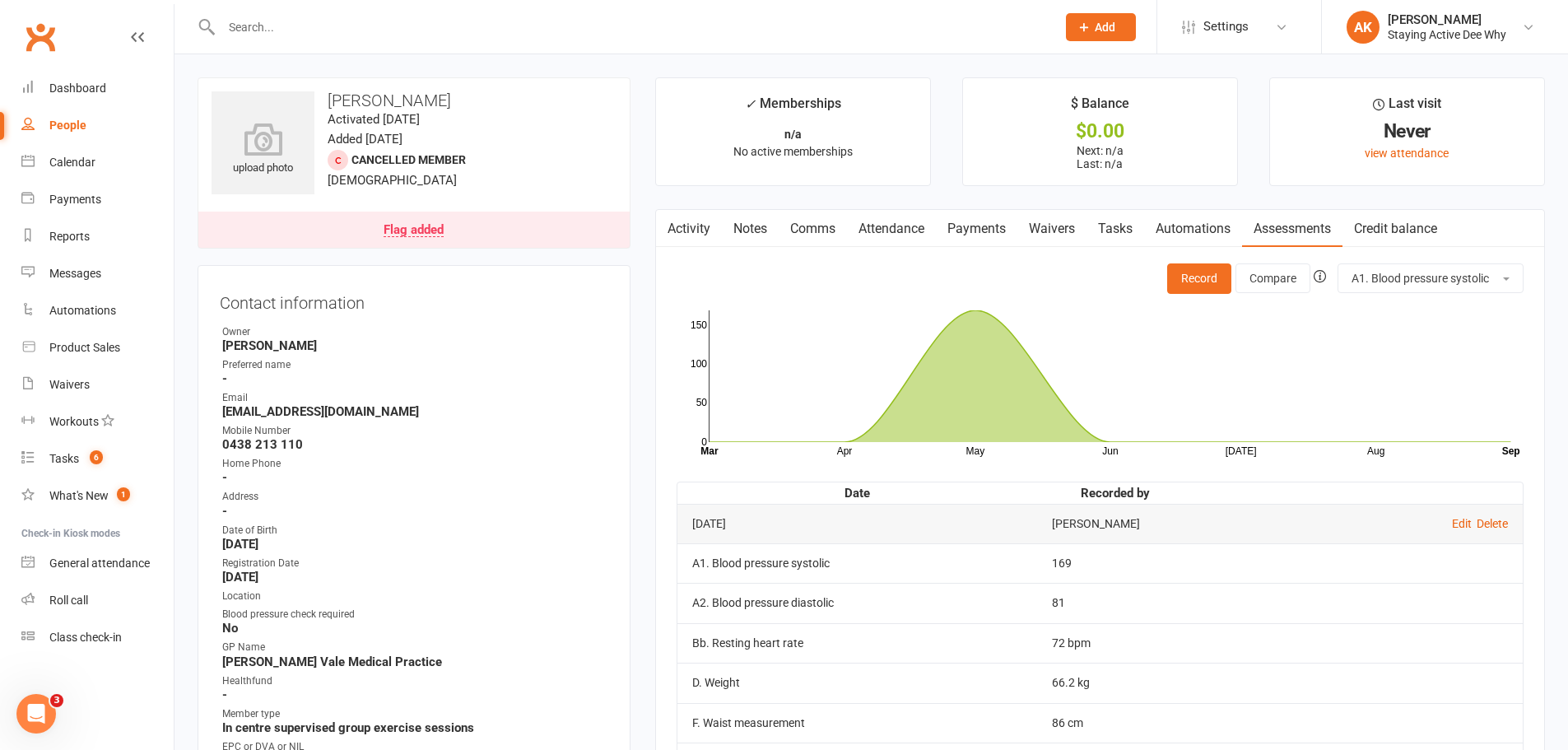
click at [744, 199] on main "✓ Memberships n/a No active memberships $ Balance $0.00 Next: n/a Last: n/a Las…" at bounding box center [1100, 702] width 914 height 1249
click at [742, 226] on link "Notes" at bounding box center [750, 229] width 57 height 38
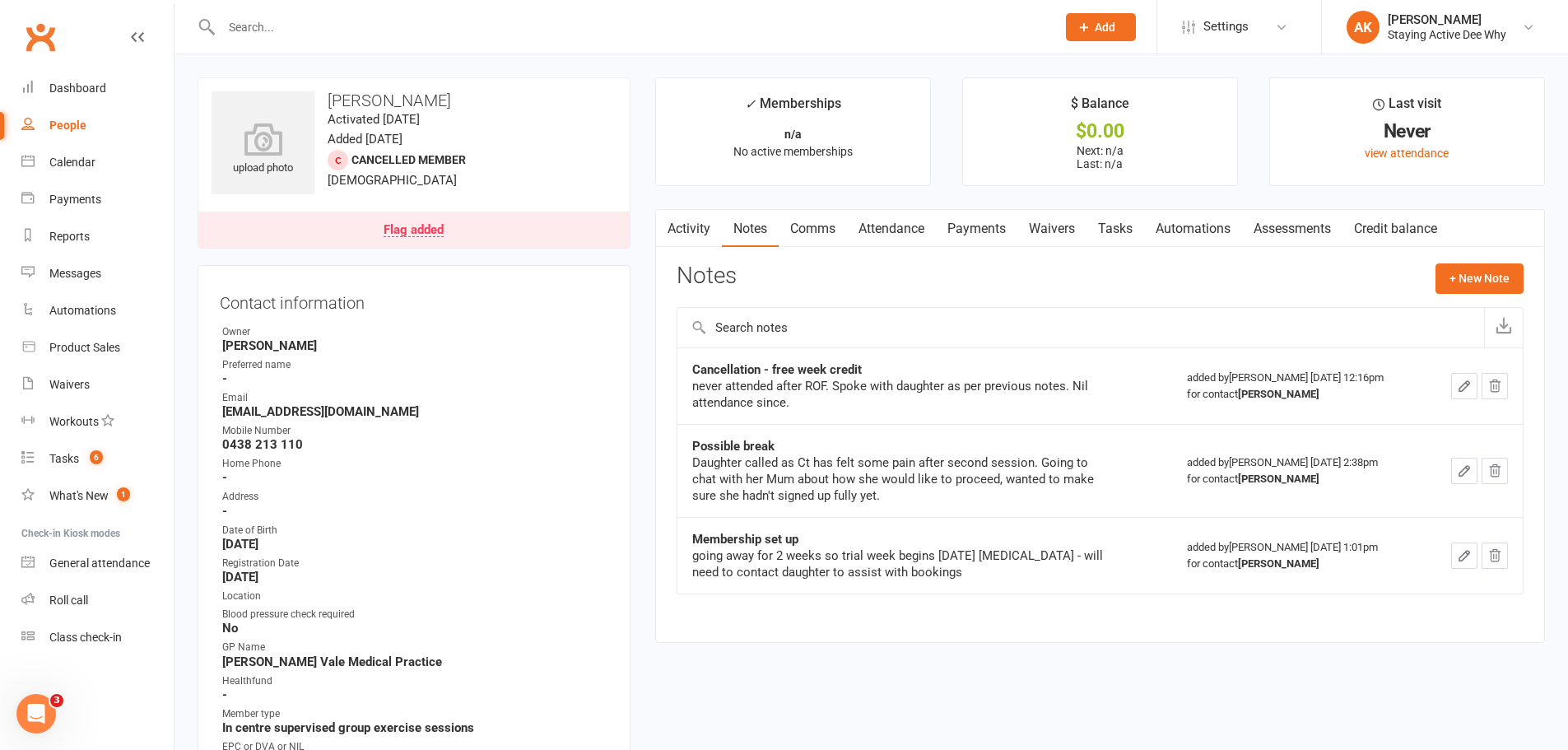
click at [1289, 233] on link "Assessments" at bounding box center [1292, 229] width 100 height 38
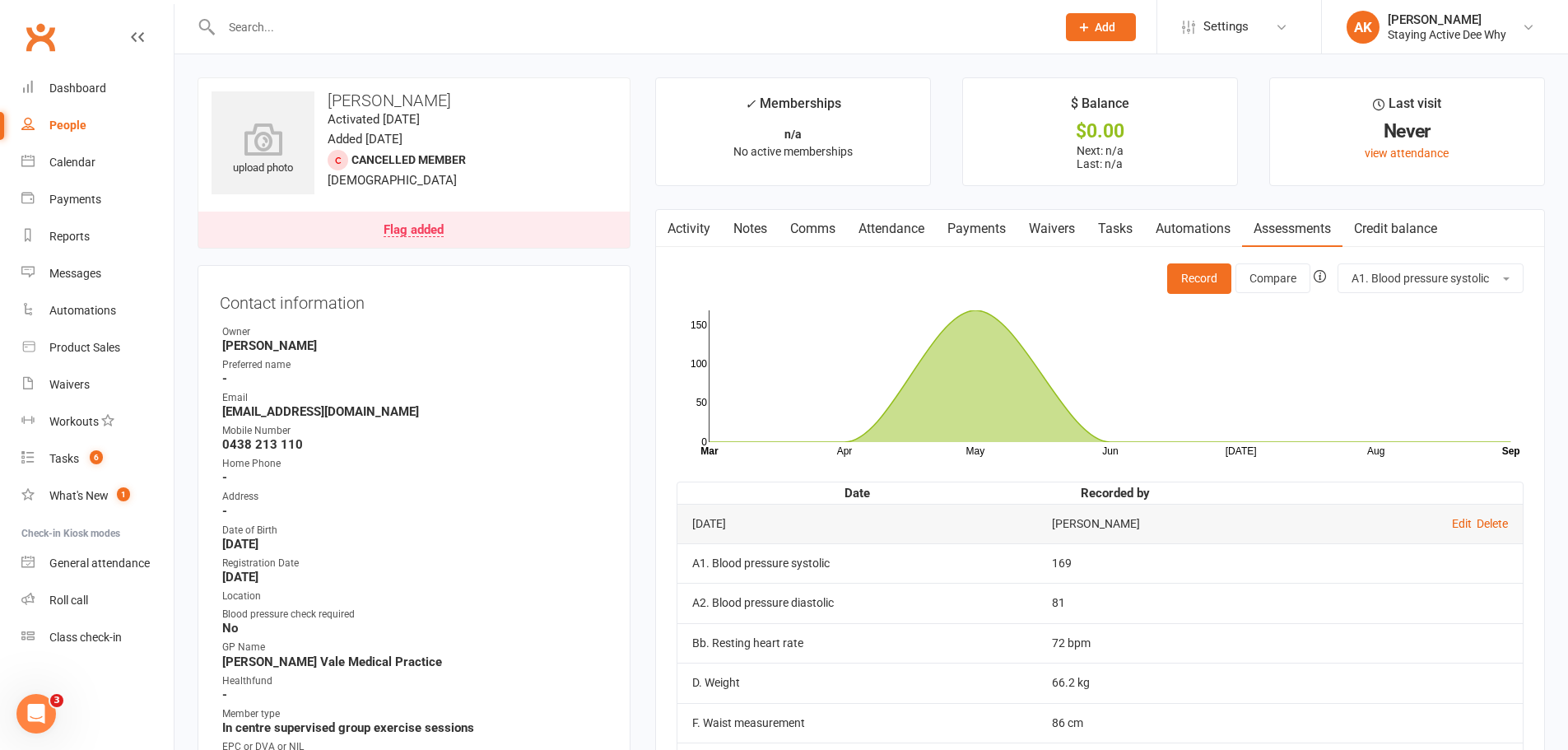
click at [739, 223] on link "Notes" at bounding box center [750, 229] width 57 height 38
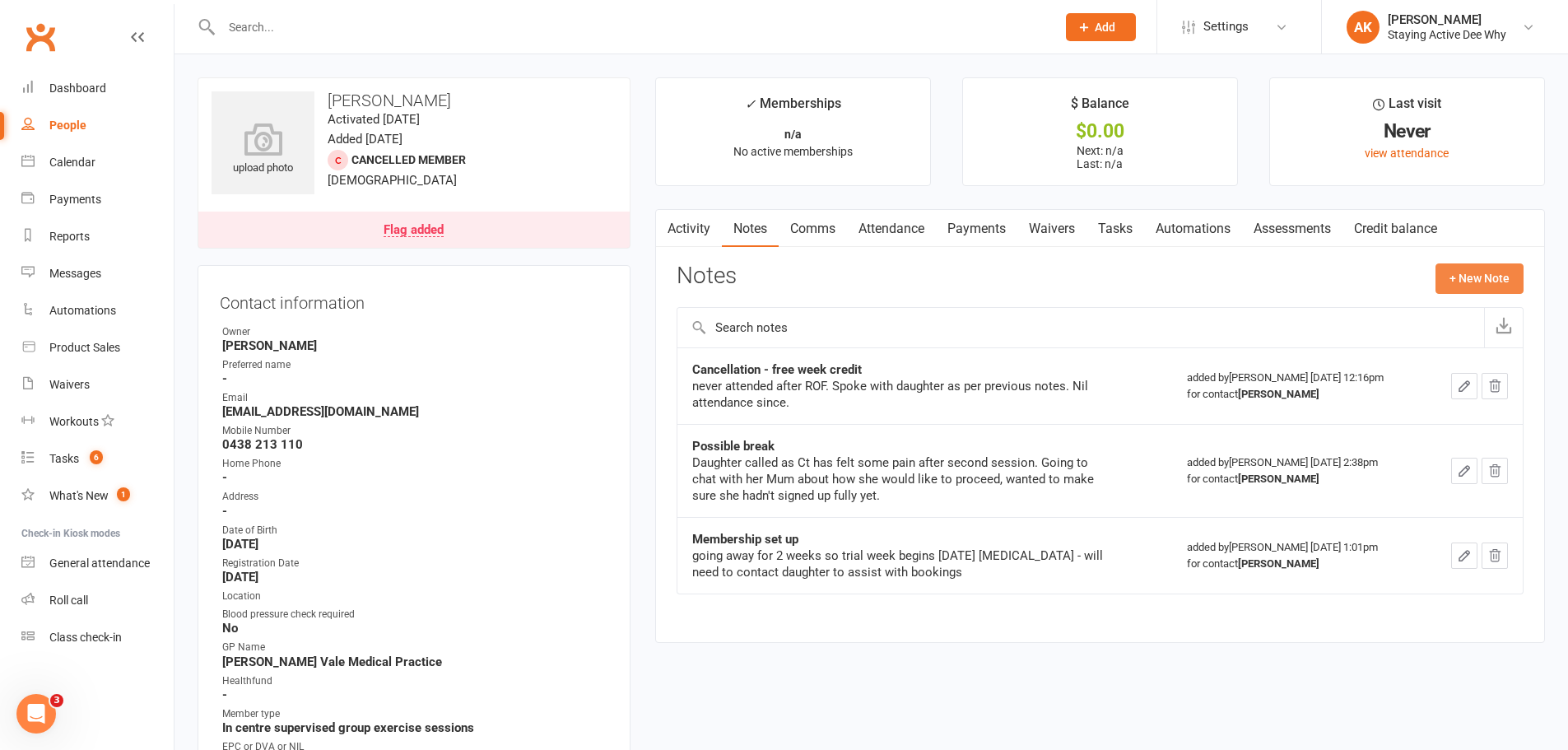
click at [1463, 267] on button "+ New Note" at bounding box center [1479, 278] width 88 height 30
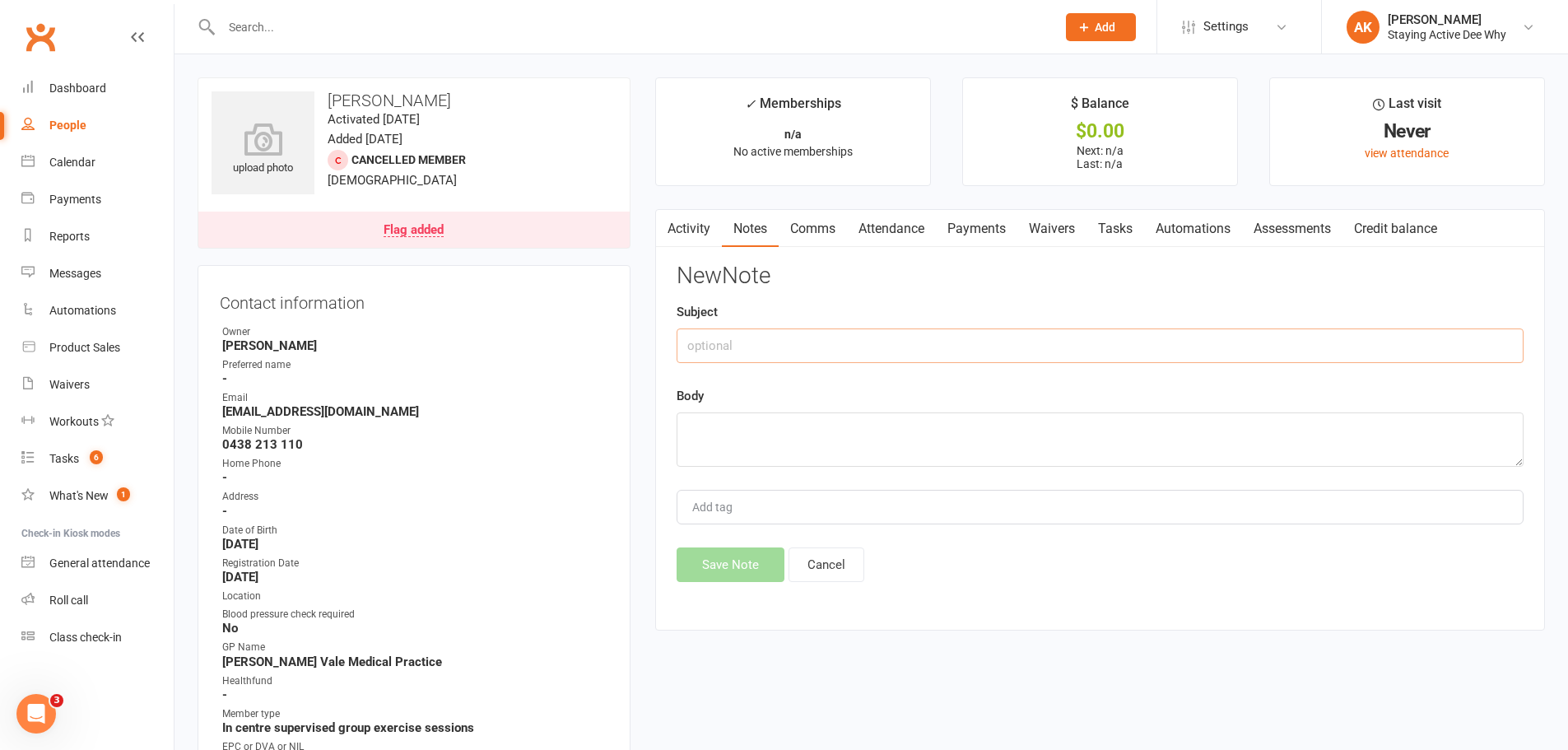
click at [887, 345] on input "text" at bounding box center [1100, 346] width 847 height 34
type input "Called 15/09/25 Left VM"
type textarea "Called, will wait for response."
click at [748, 588] on div "Activity Notes Comms Attendance Payments Waivers Tasks Automations Assessments …" at bounding box center [1100, 420] width 890 height 422
click at [748, 557] on button "Save Note" at bounding box center [730, 565] width 108 height 34
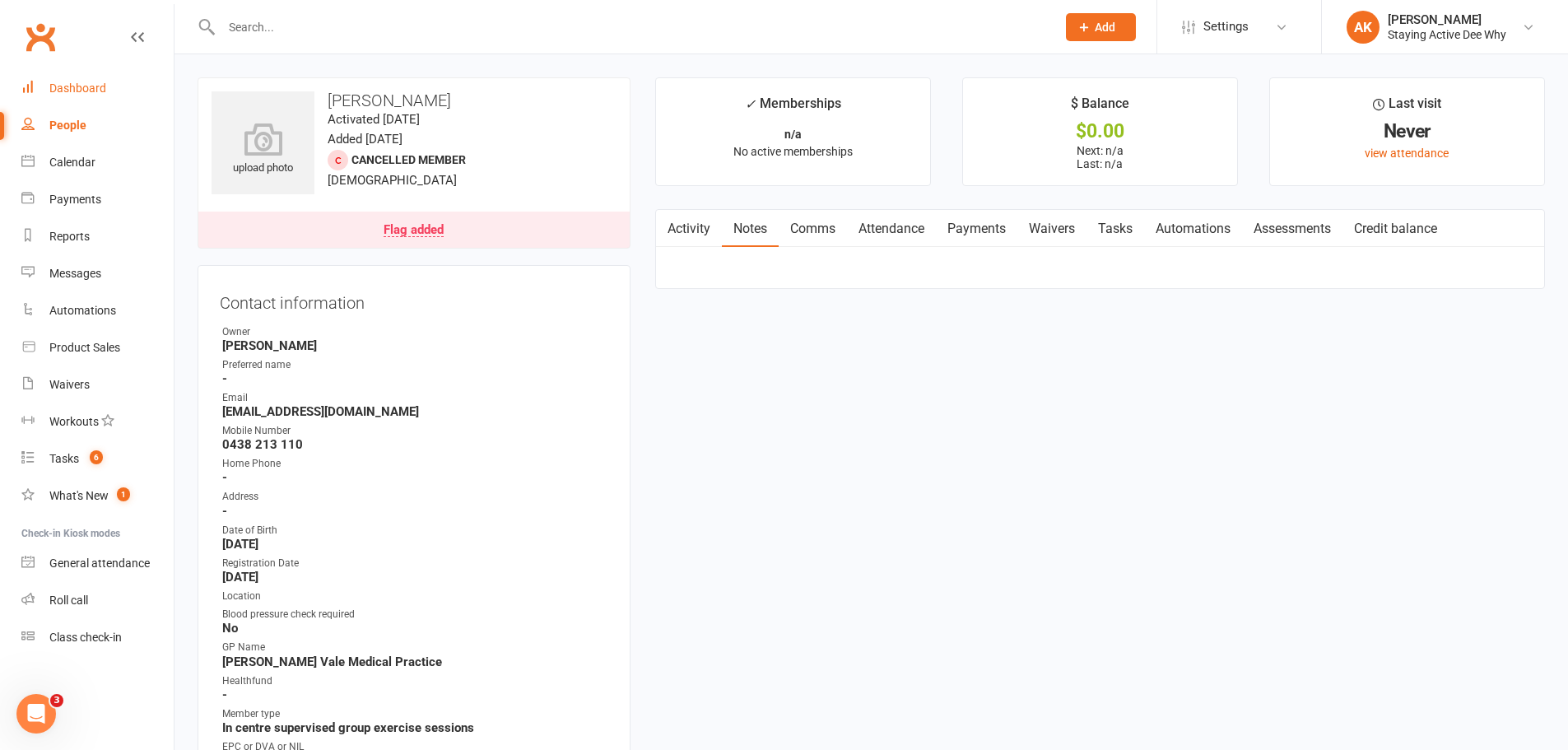
click at [87, 79] on link "Dashboard" at bounding box center [98, 88] width 152 height 37
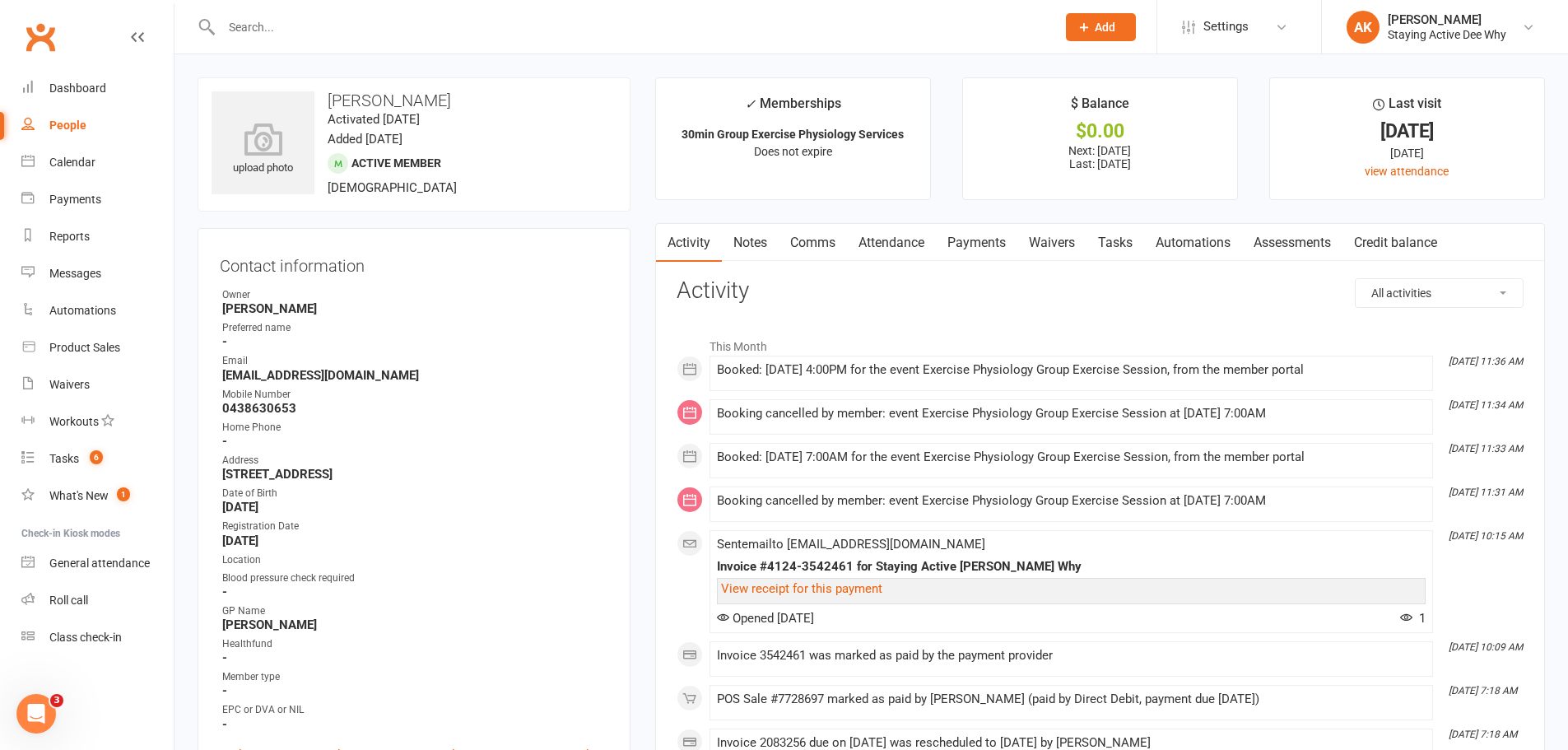
click at [1271, 252] on link "Assessments" at bounding box center [1292, 243] width 100 height 38
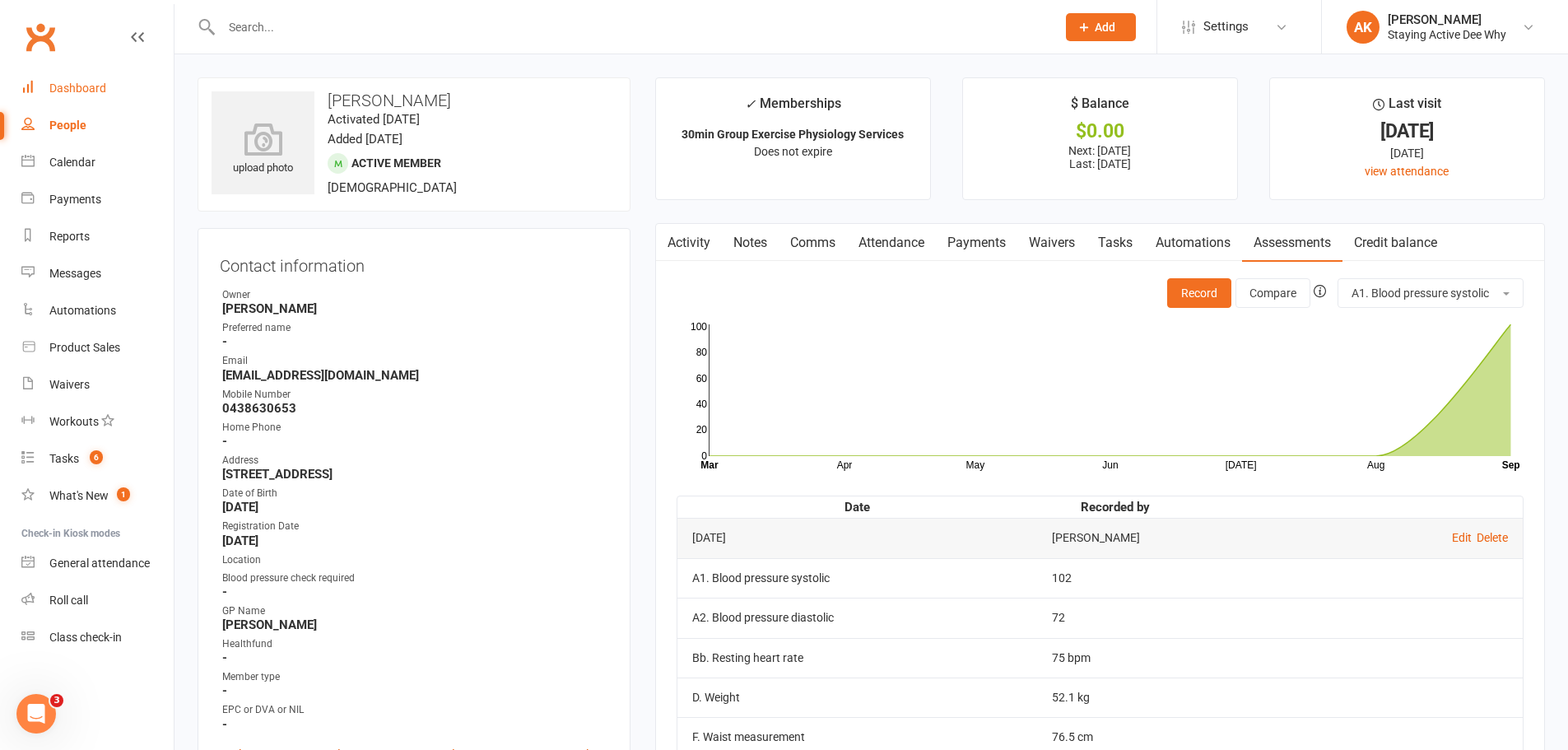
click at [91, 83] on div "Dashboard" at bounding box center [78, 88] width 57 height 14
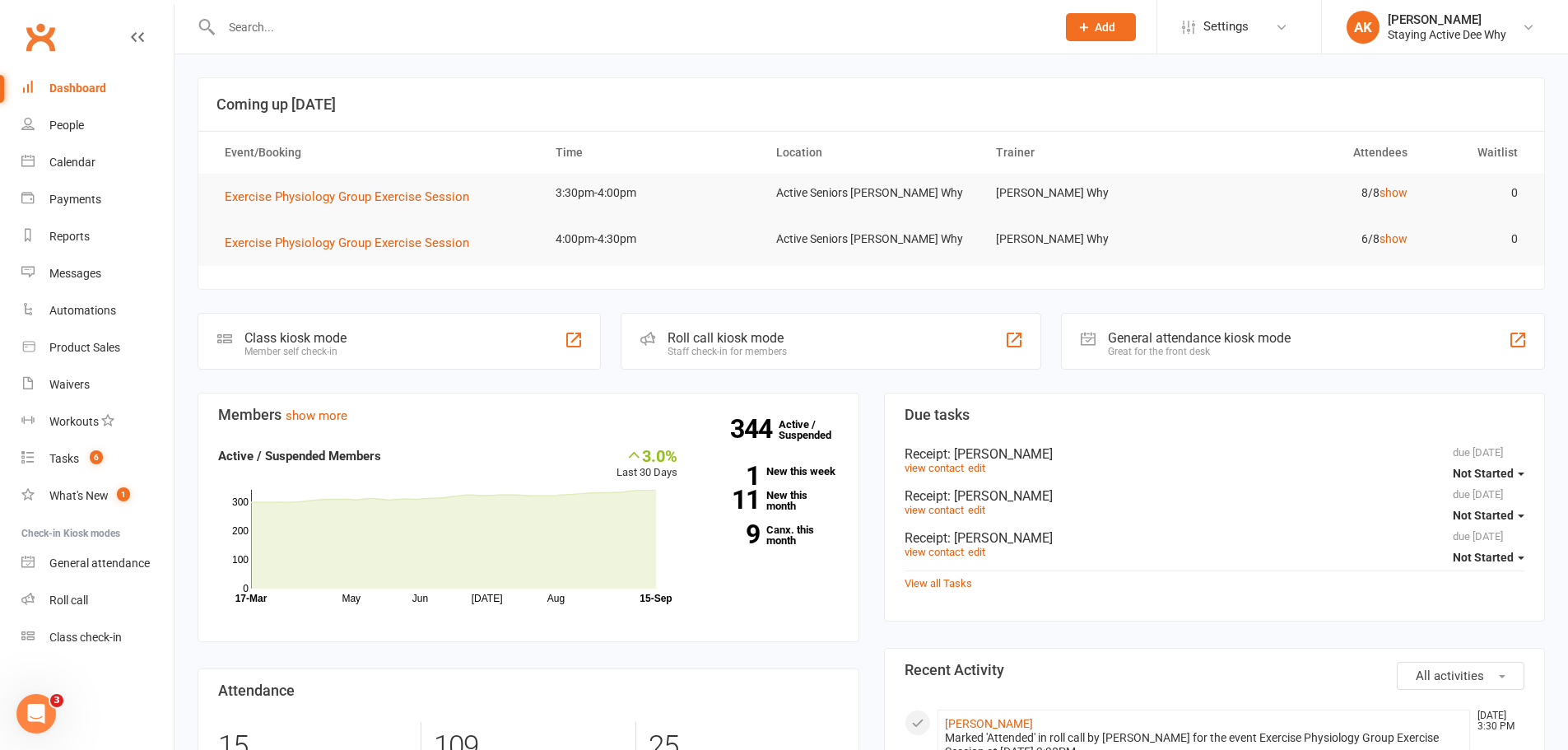
click at [464, 30] on input "text" at bounding box center [630, 26] width 828 height 23
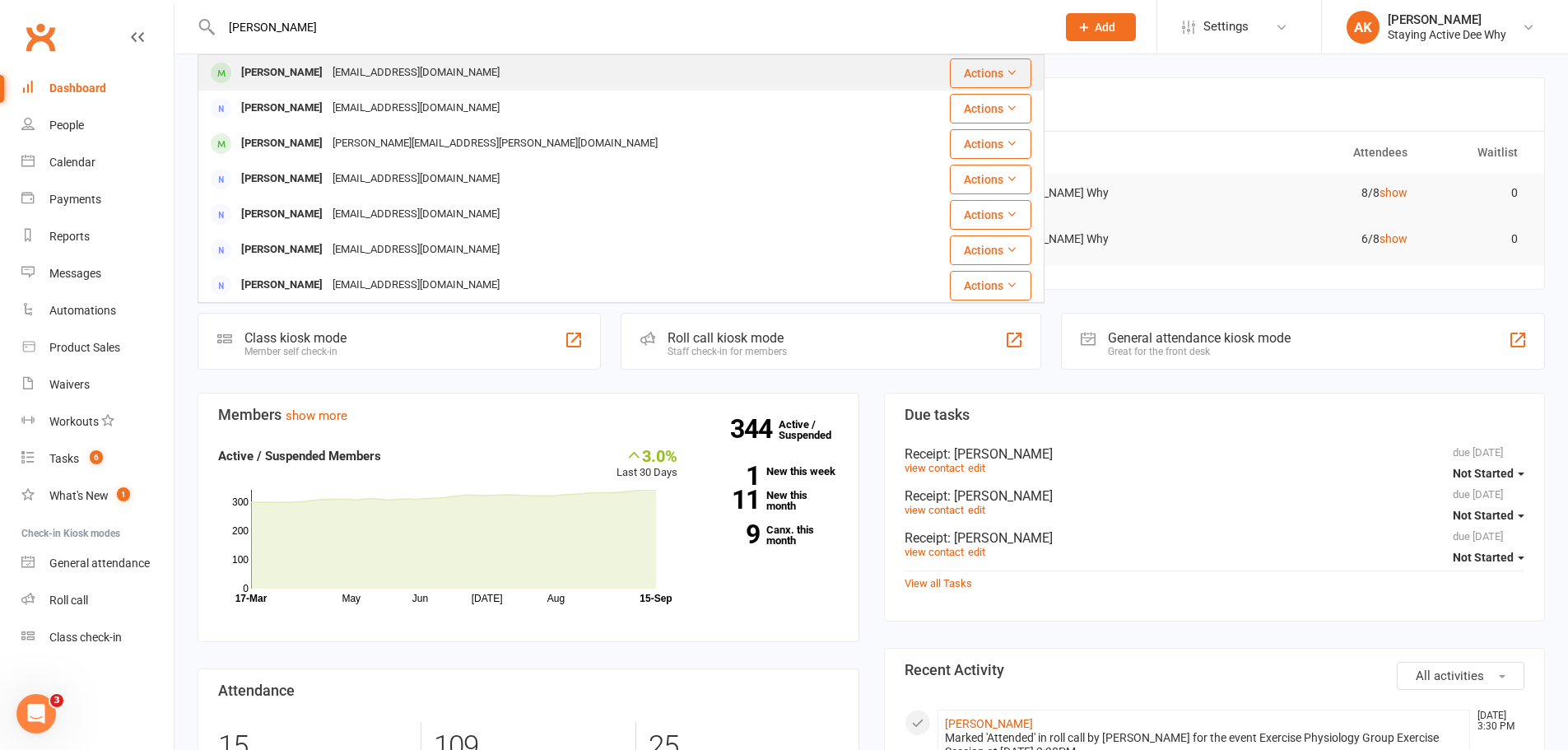
type input "[PERSON_NAME]"
click at [414, 72] on div "[EMAIL_ADDRESS][DOMAIN_NAME]" at bounding box center [416, 72] width 177 height 24
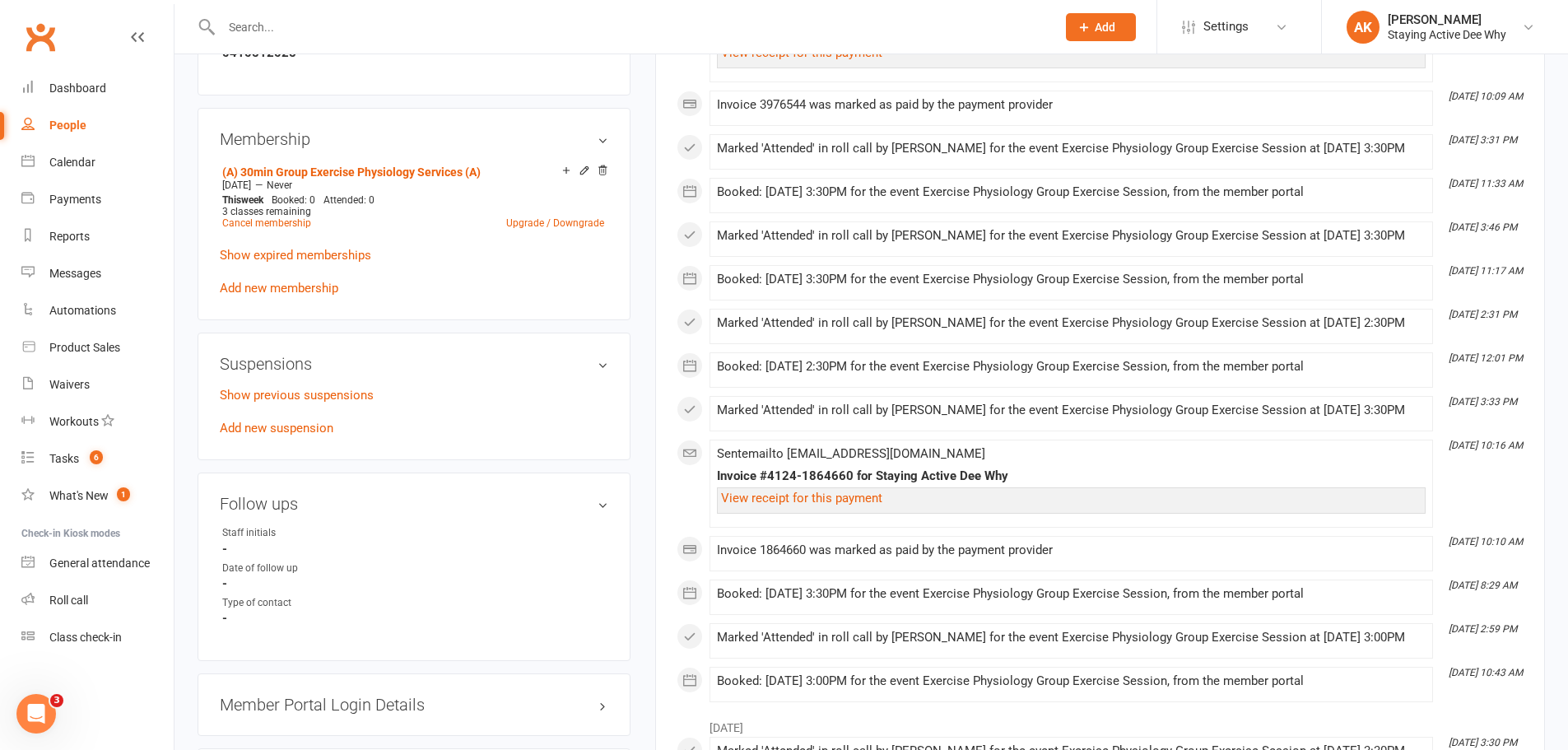
scroll to position [1070, 0]
click at [313, 429] on link "Add new suspension" at bounding box center [277, 425] width 114 height 14
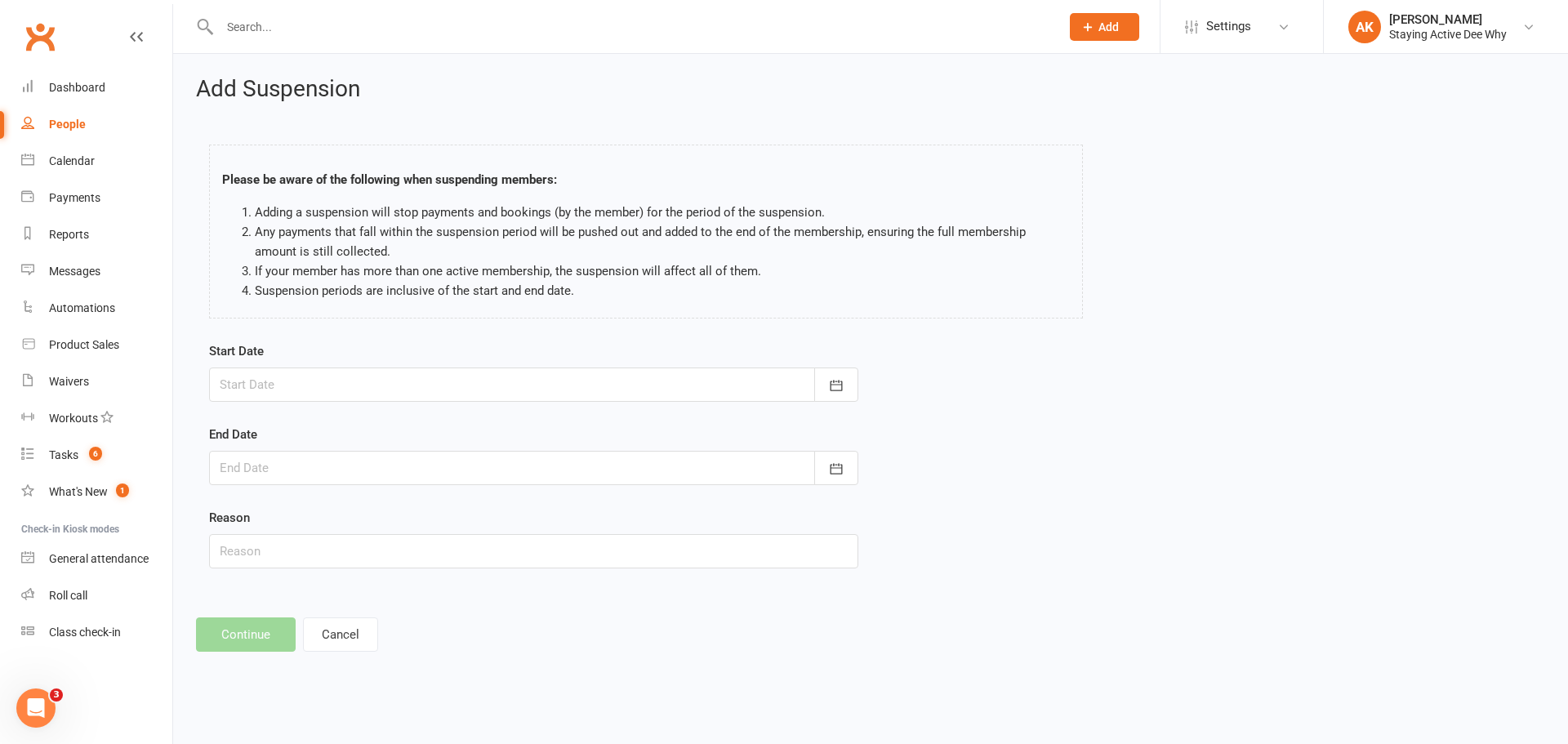
click at [360, 381] on div at bounding box center [534, 385] width 649 height 34
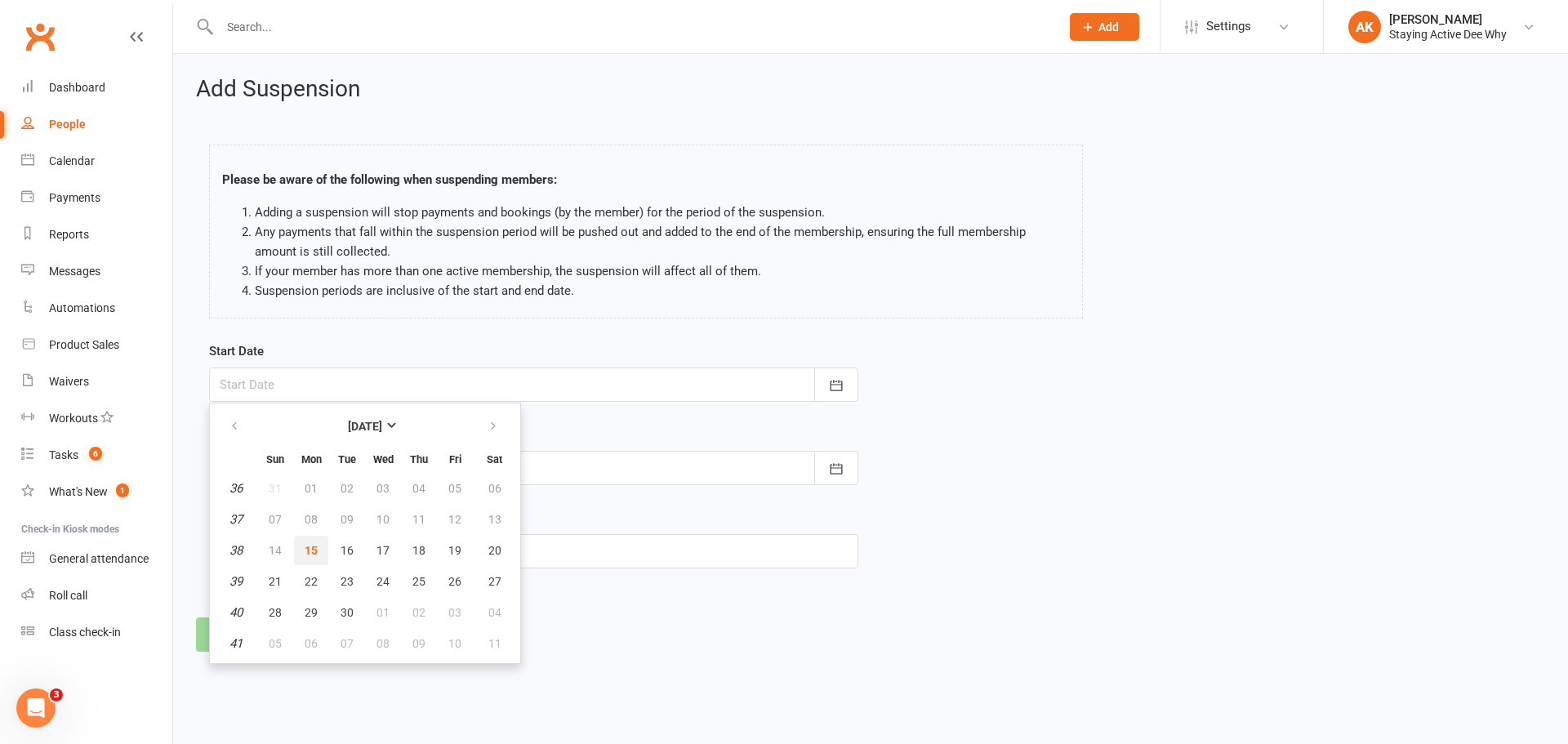
click at [309, 551] on span "15" at bounding box center [311, 550] width 13 height 13
type input "[DATE]"
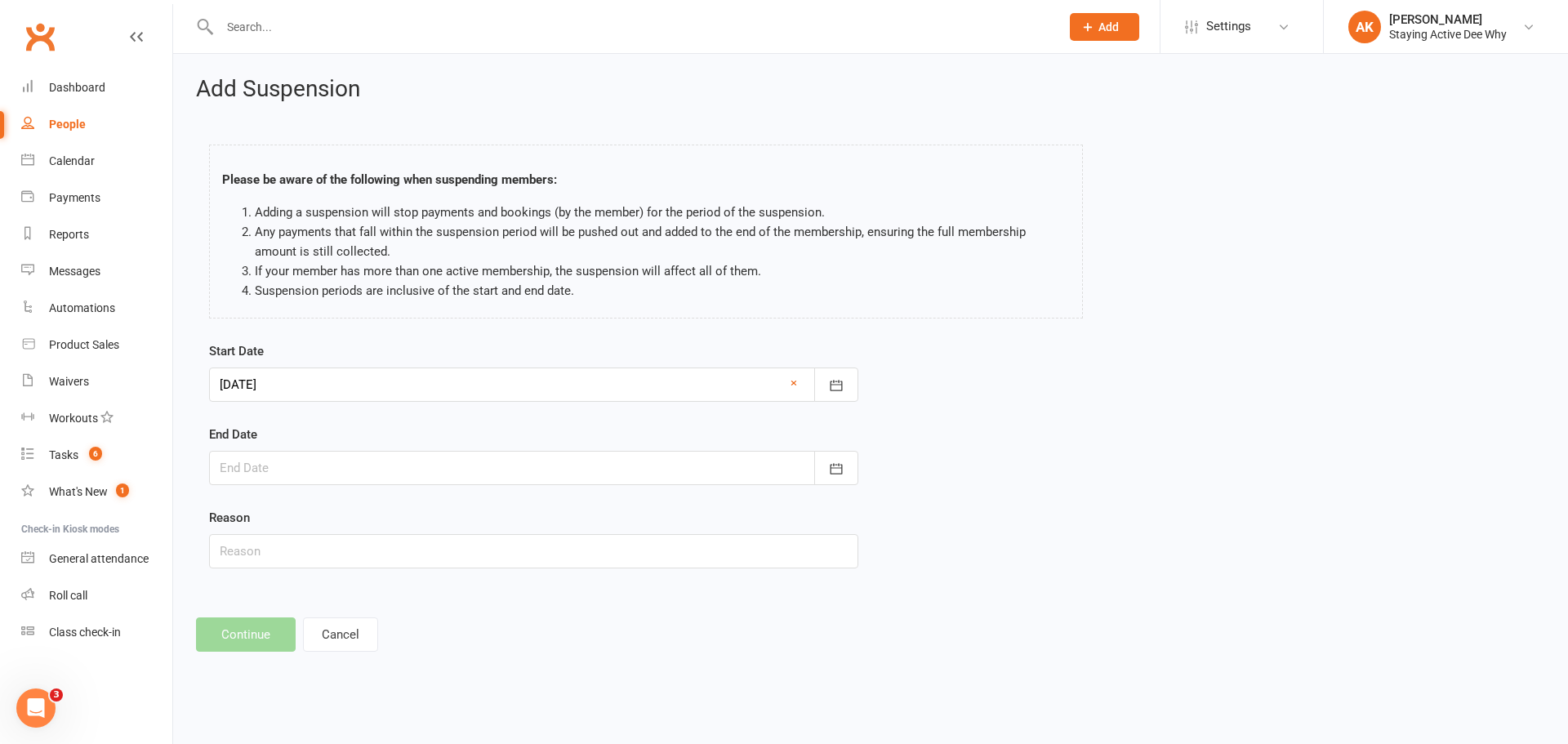
click at [311, 477] on div at bounding box center [534, 468] width 649 height 34
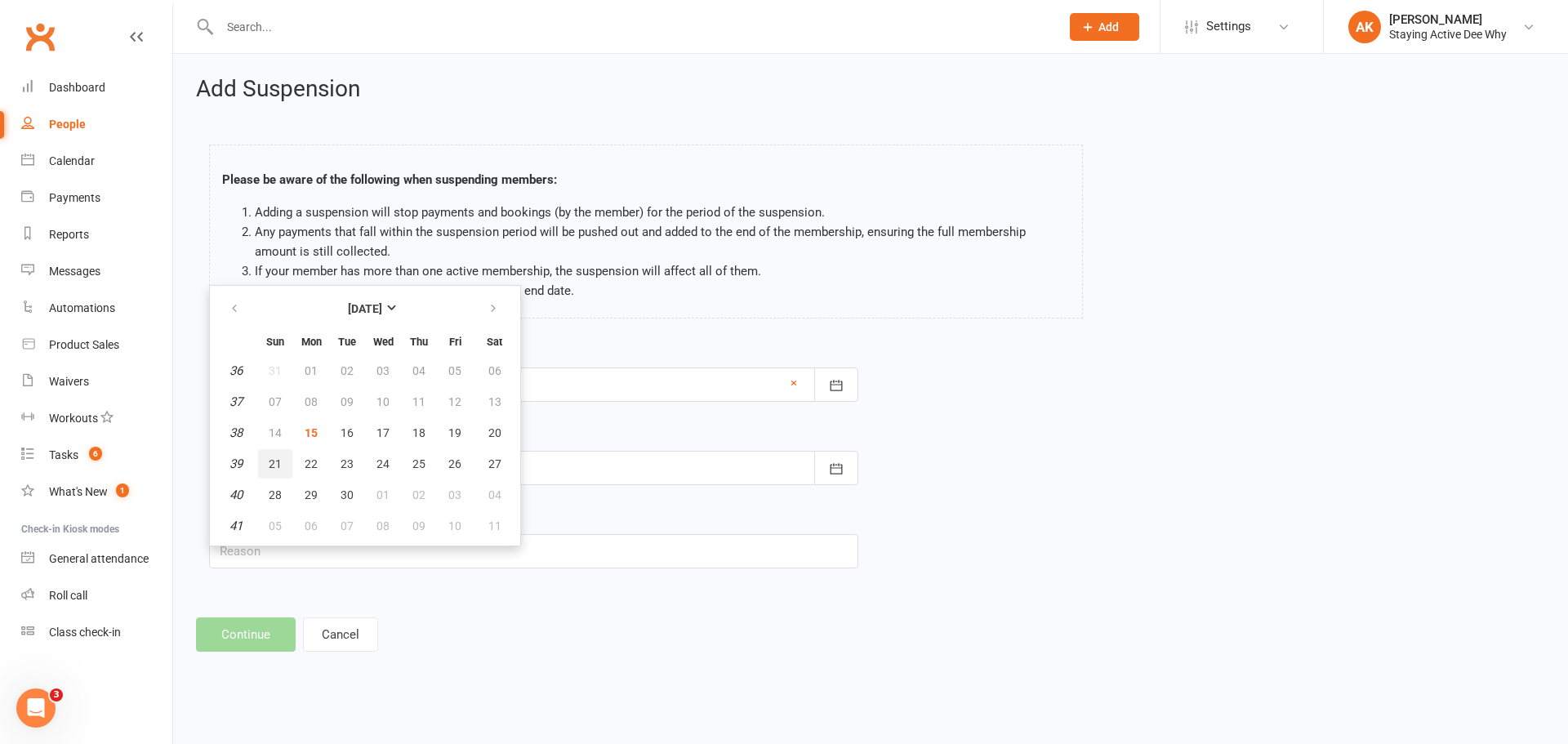
click at [268, 461] on span "21" at bounding box center [274, 464] width 13 height 13
type input "[DATE]"
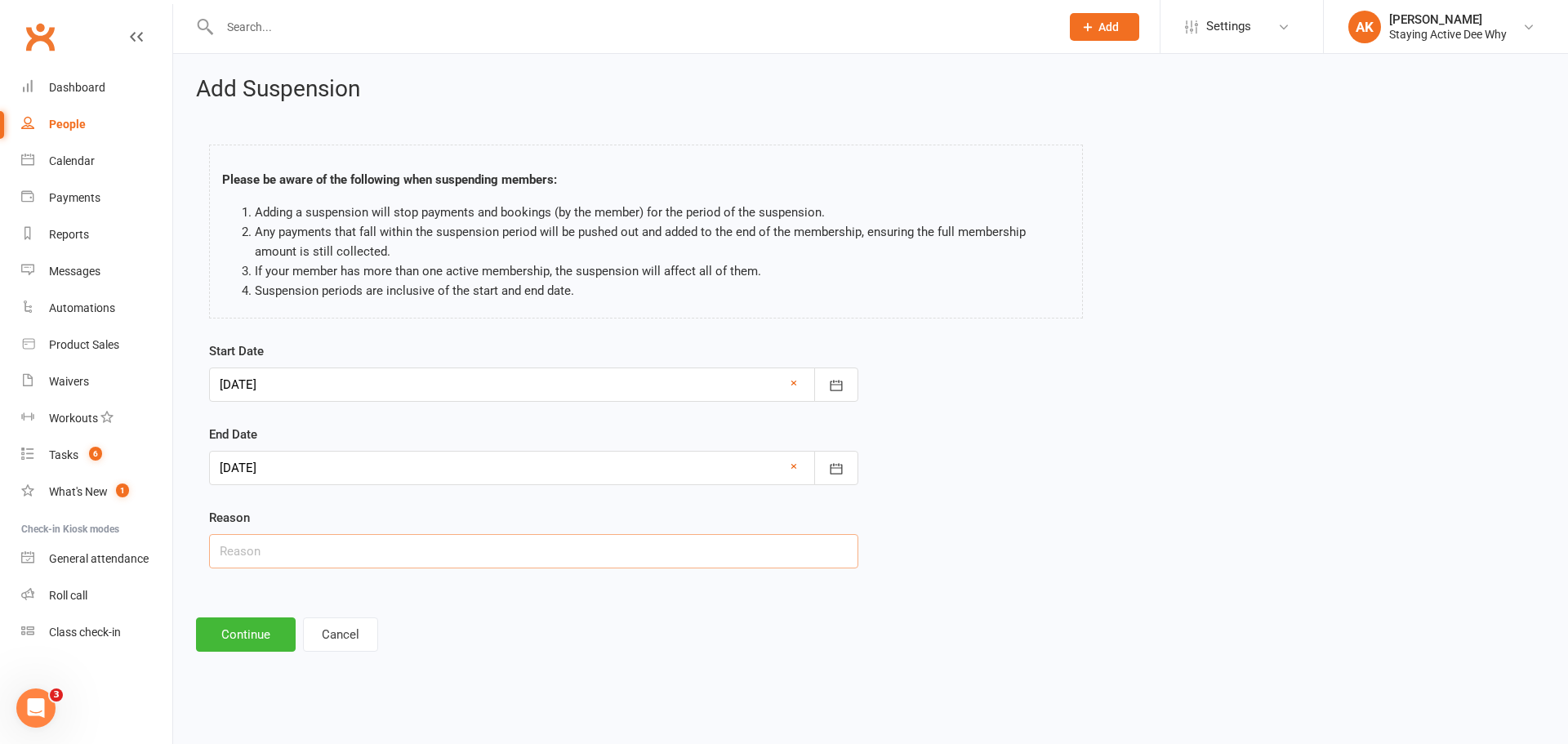
click at [309, 547] on input "text" at bounding box center [534, 551] width 649 height 34
type input "Rib"
click at [269, 640] on button "Continue" at bounding box center [245, 635] width 100 height 34
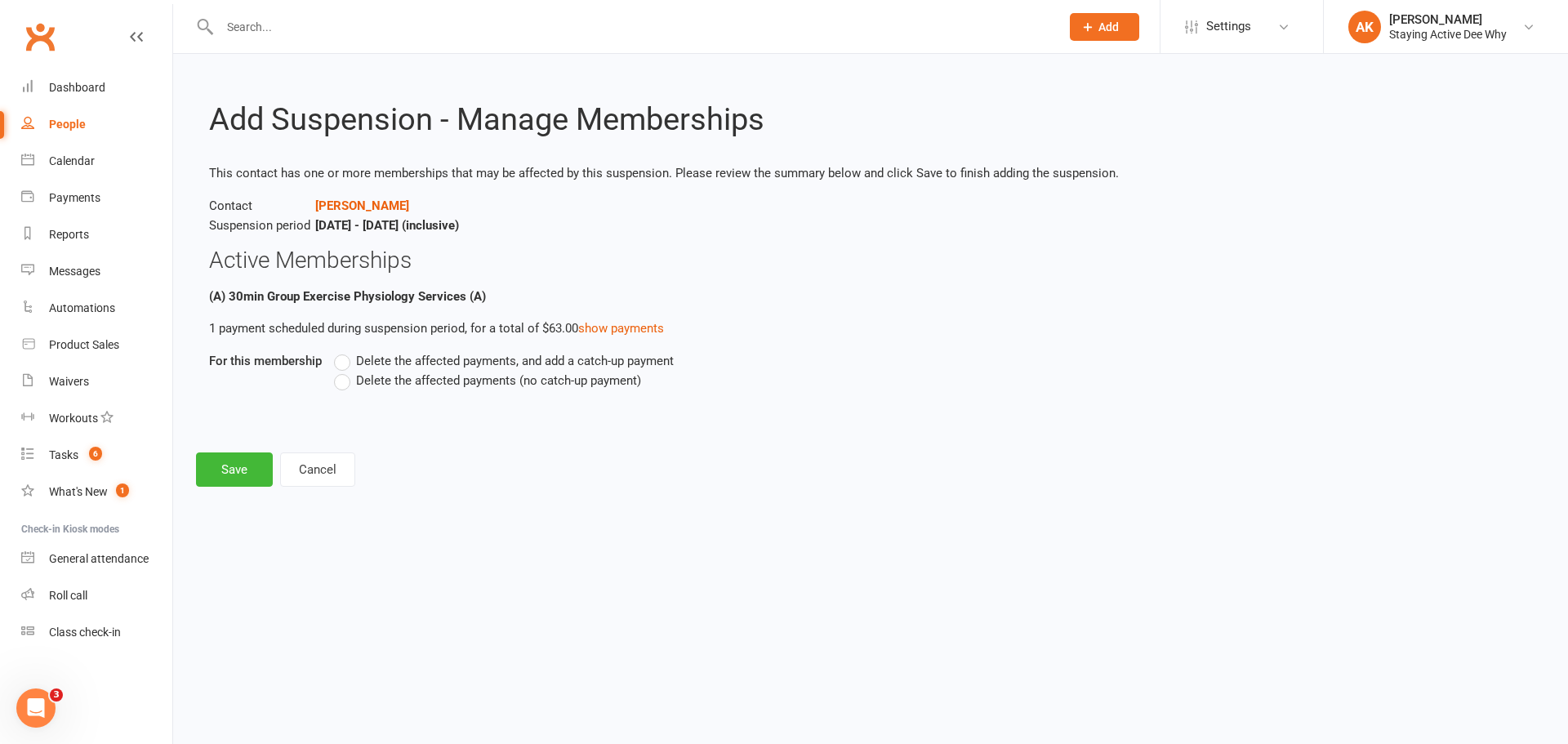
click at [422, 378] on span "Delete the affected payments (no catch-up payment)" at bounding box center [499, 379] width 285 height 17
click at [344, 371] on input "Delete the affected payments (no catch-up payment)" at bounding box center [339, 371] width 11 height 0
click at [258, 460] on button "Save" at bounding box center [234, 469] width 77 height 34
